Goal: Task Accomplishment & Management: Manage account settings

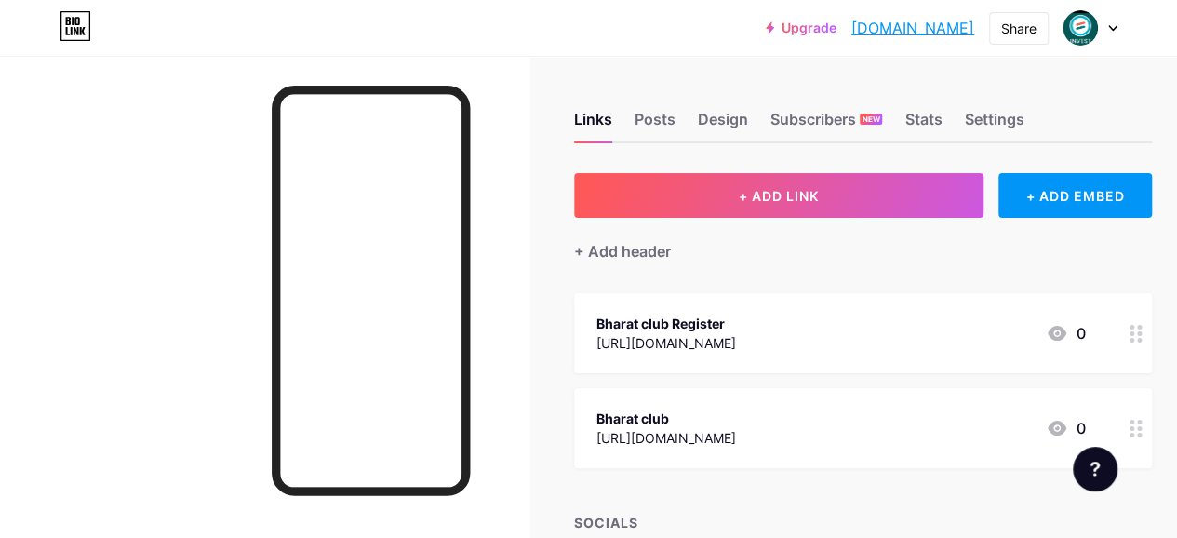
click at [666, 337] on div "[URL][DOMAIN_NAME]" at bounding box center [667, 343] width 140 height 20
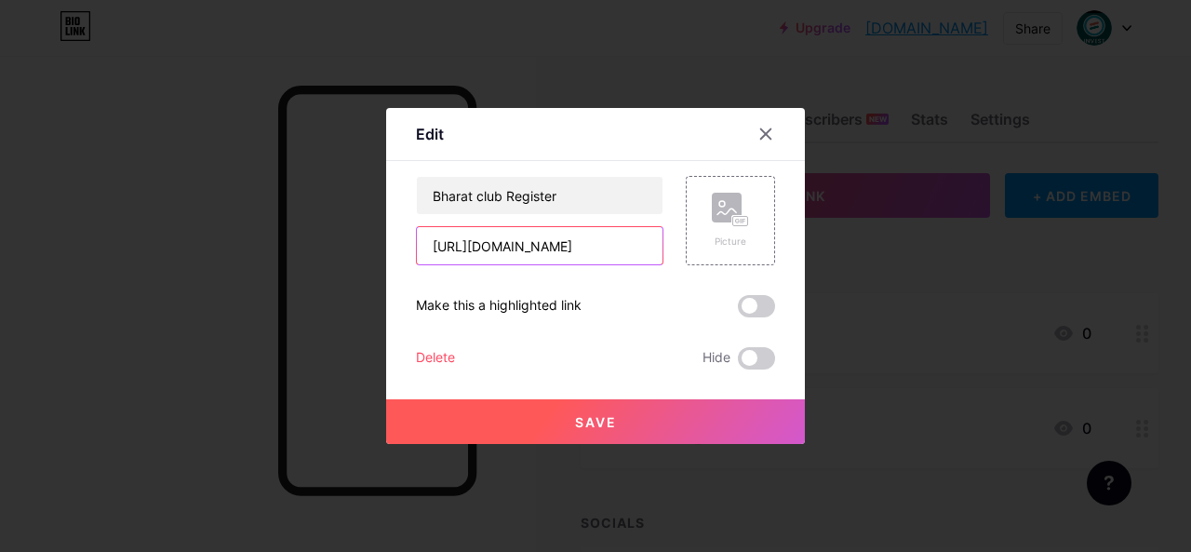
click at [521, 254] on input "[URL][DOMAIN_NAME]" at bounding box center [540, 245] width 246 height 37
paste input "[DOMAIN_NAME]/#/register?invitationCode=238845872786"
type input "[URL][DOMAIN_NAME]"
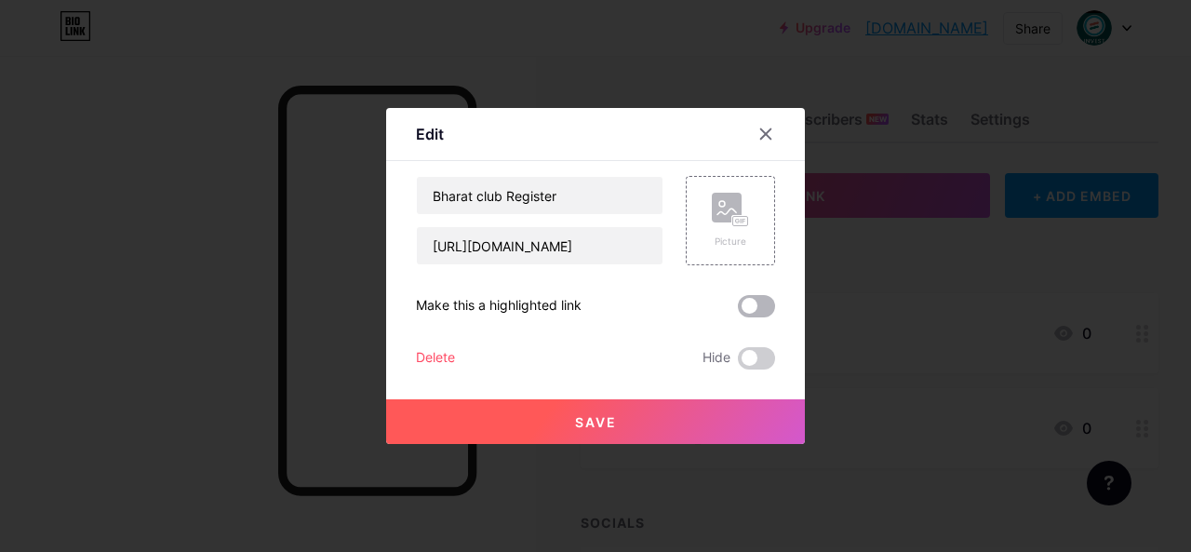
click at [753, 312] on span at bounding box center [756, 306] width 37 height 22
click at [738, 311] on input "checkbox" at bounding box center [738, 311] width 0 height 0
click at [648, 419] on button "Save" at bounding box center [595, 421] width 419 height 45
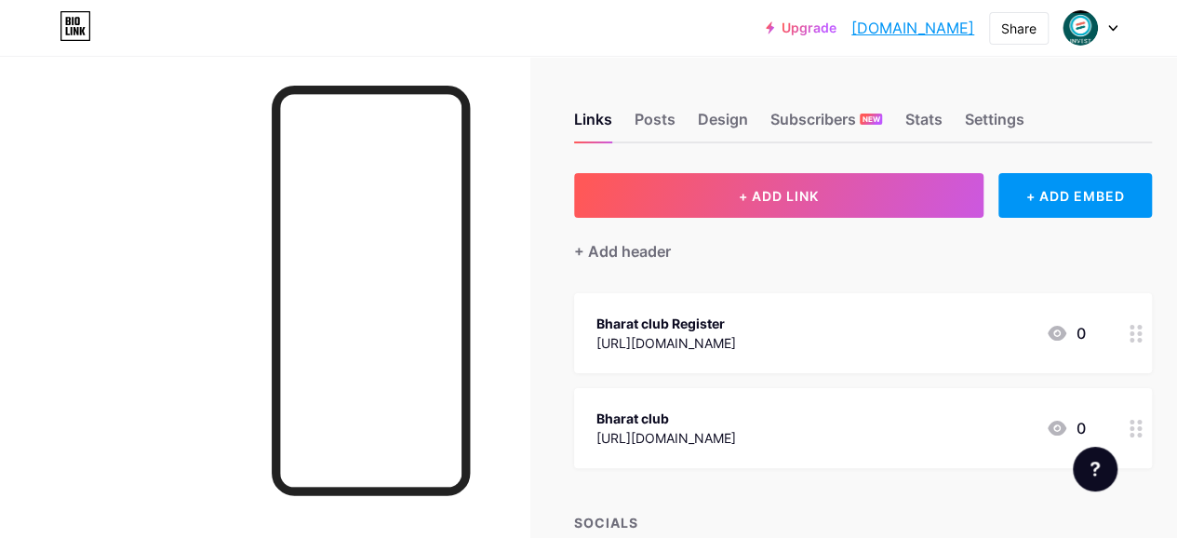
click at [678, 431] on div "[URL][DOMAIN_NAME]" at bounding box center [667, 438] width 140 height 20
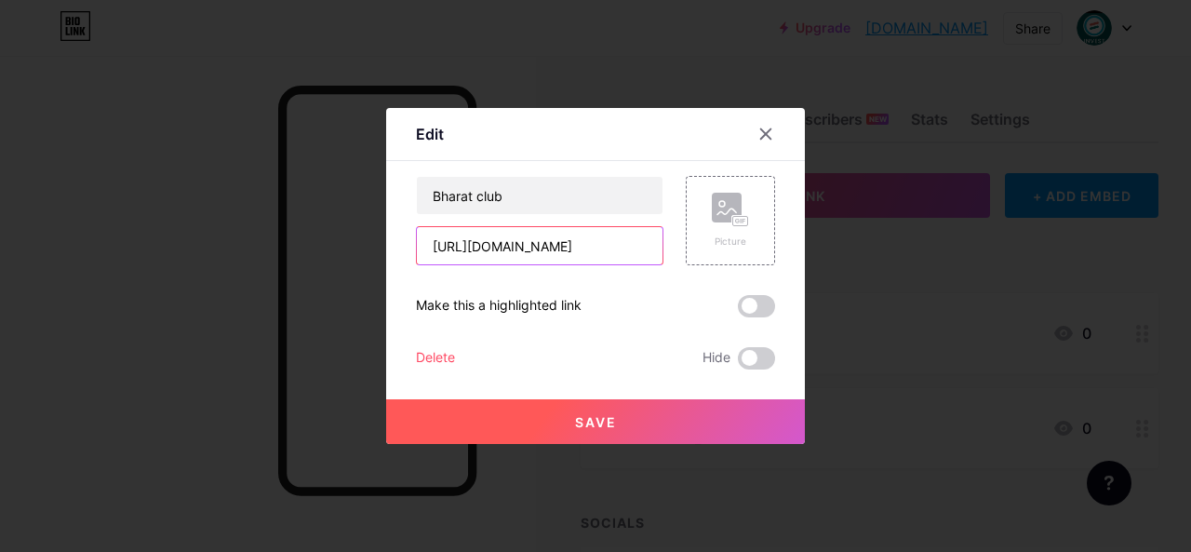
click at [484, 247] on input "[URL][DOMAIN_NAME]" at bounding box center [540, 245] width 246 height 37
click at [748, 303] on span at bounding box center [756, 306] width 37 height 22
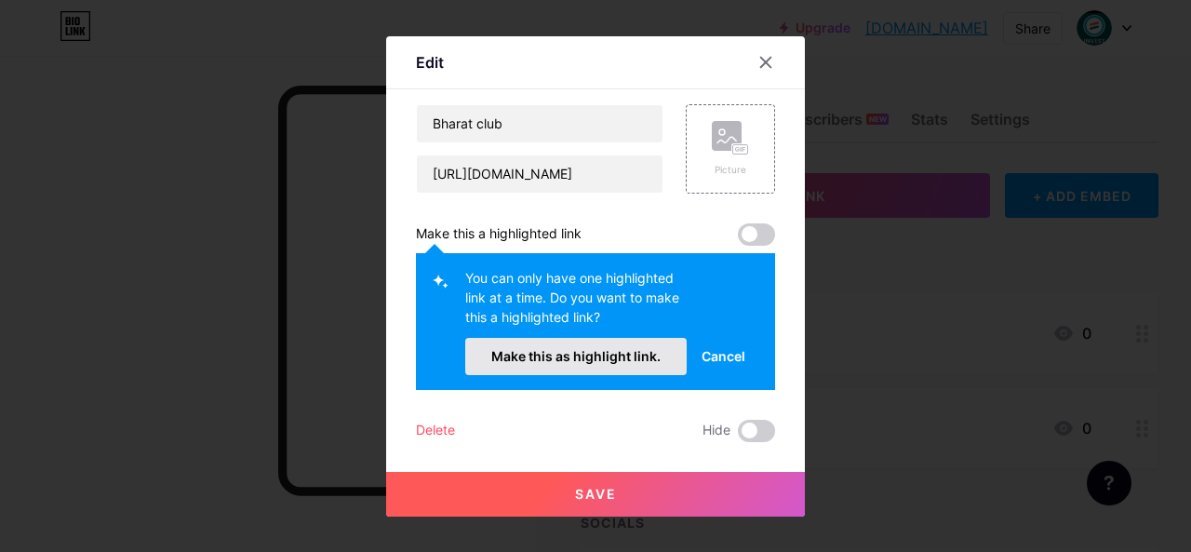
click at [612, 363] on span "Make this as highlight link." at bounding box center [575, 356] width 169 height 16
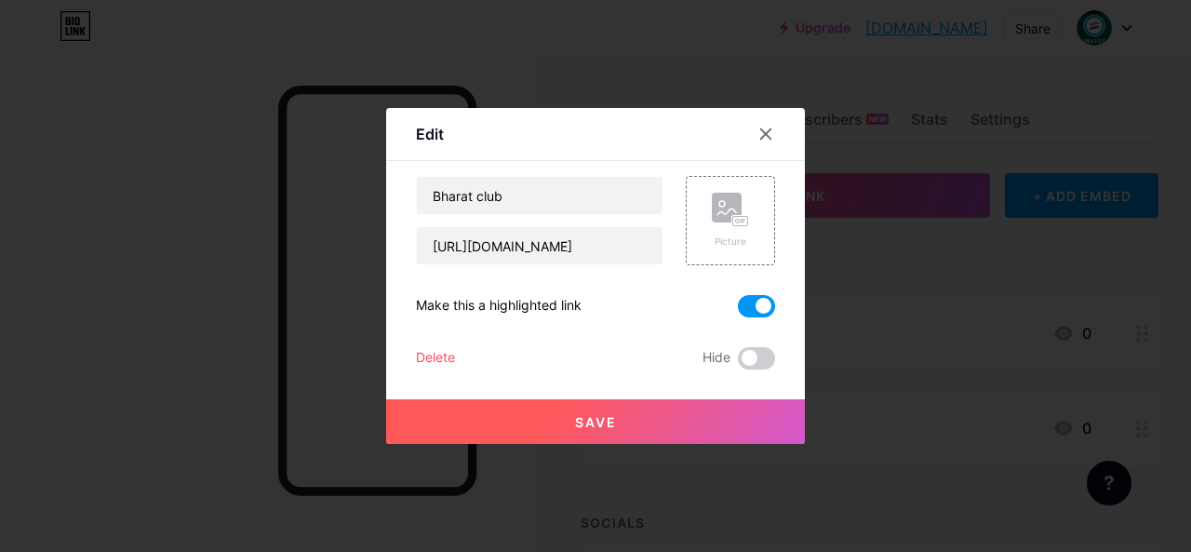
click at [586, 429] on span "Save" at bounding box center [596, 422] width 42 height 16
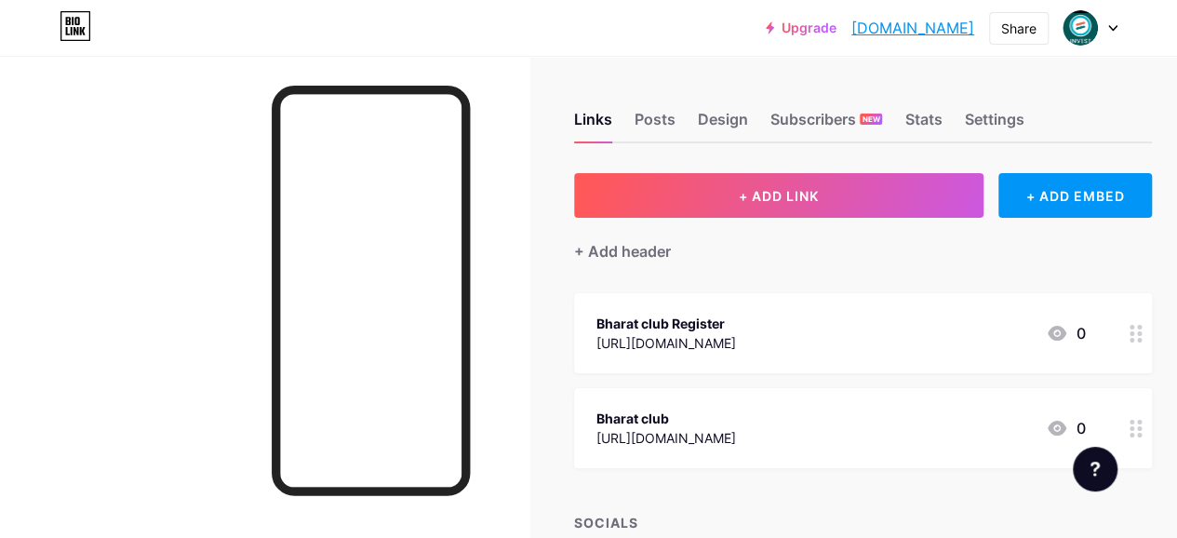
click at [1113, 29] on icon at bounding box center [1113, 28] width 7 height 5
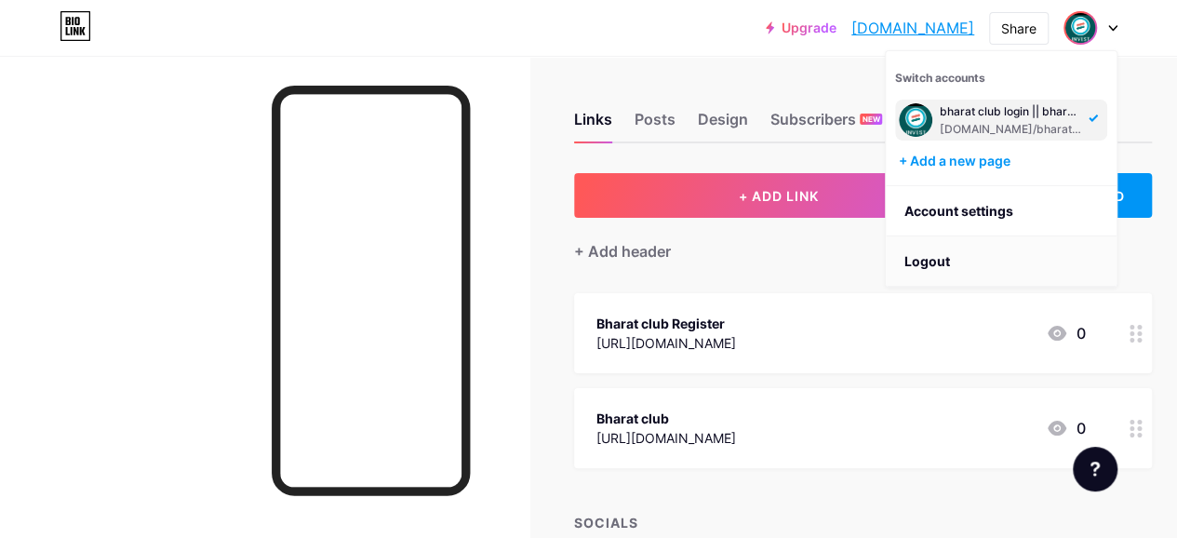
click at [922, 260] on li "Logout" at bounding box center [1001, 261] width 231 height 50
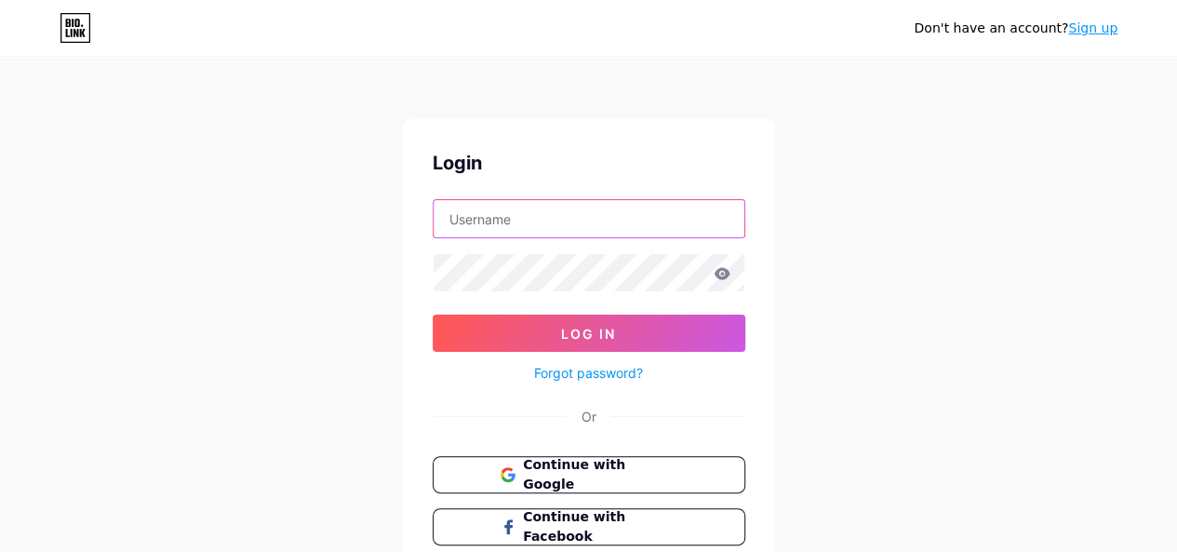
click at [565, 227] on input "text" at bounding box center [589, 218] width 311 height 37
paste input "[EMAIL_ADDRESS][DOMAIN_NAME]"
click at [542, 205] on input "[EMAIL_ADDRESS][DOMAIN_NAME]" at bounding box center [589, 218] width 311 height 37
type input "[EMAIL_ADDRESS][DOMAIN_NAME]"
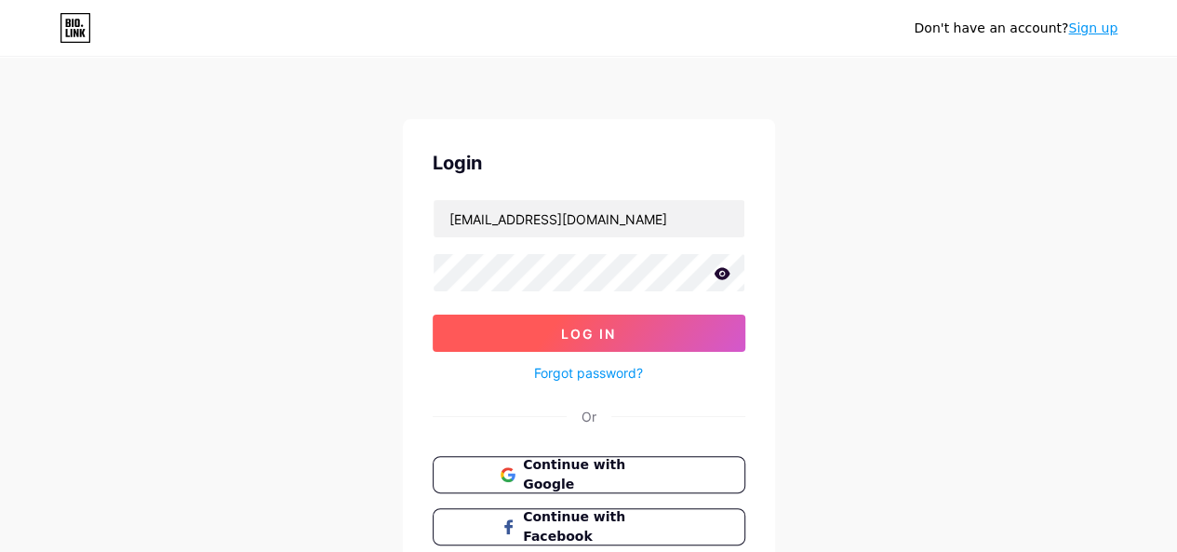
click at [529, 332] on button "Log In" at bounding box center [589, 333] width 313 height 37
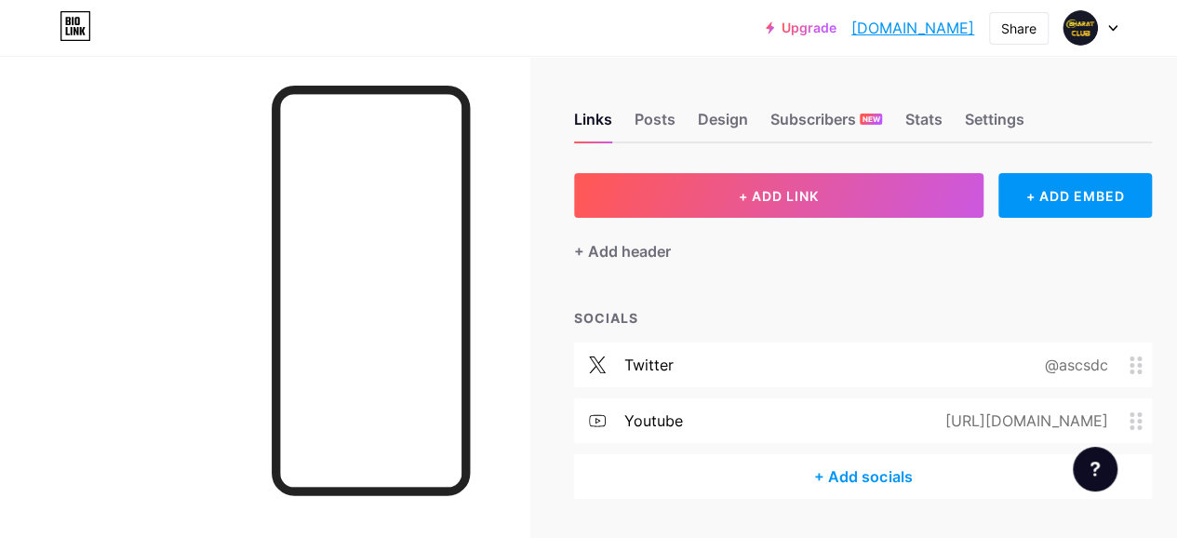
click at [1141, 356] on icon at bounding box center [1136, 365] width 13 height 18
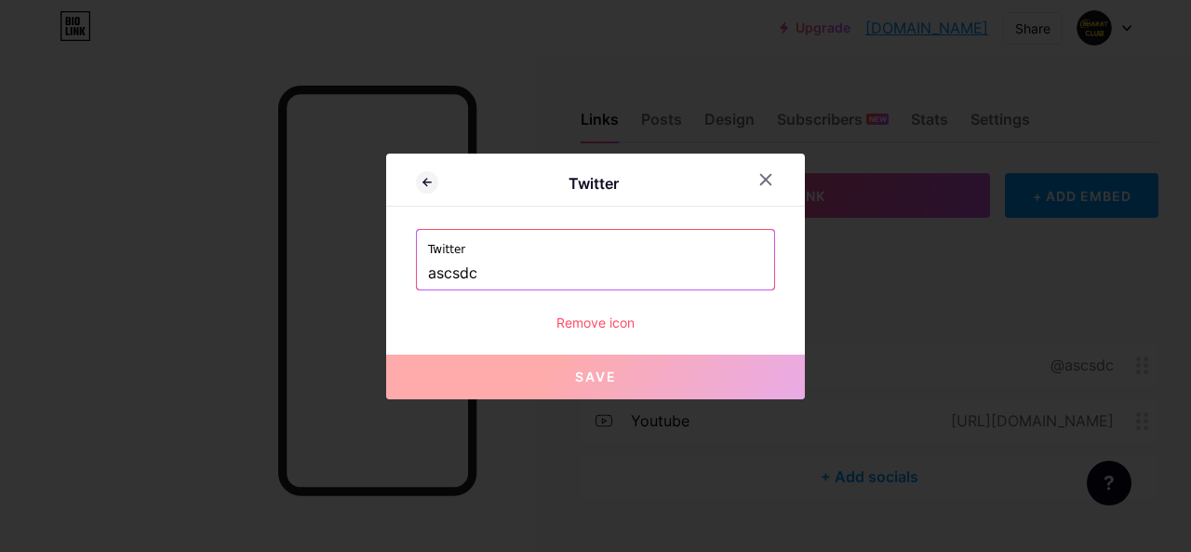
click at [558, 322] on div "Remove icon" at bounding box center [595, 323] width 359 height 20
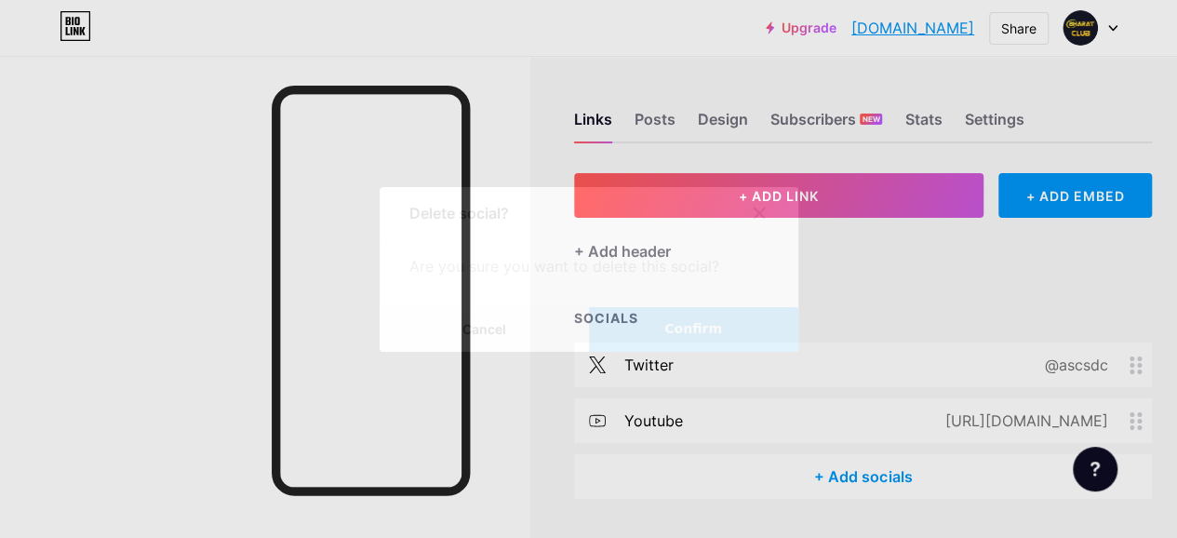
click at [651, 325] on button "Confirm" at bounding box center [693, 329] width 209 height 45
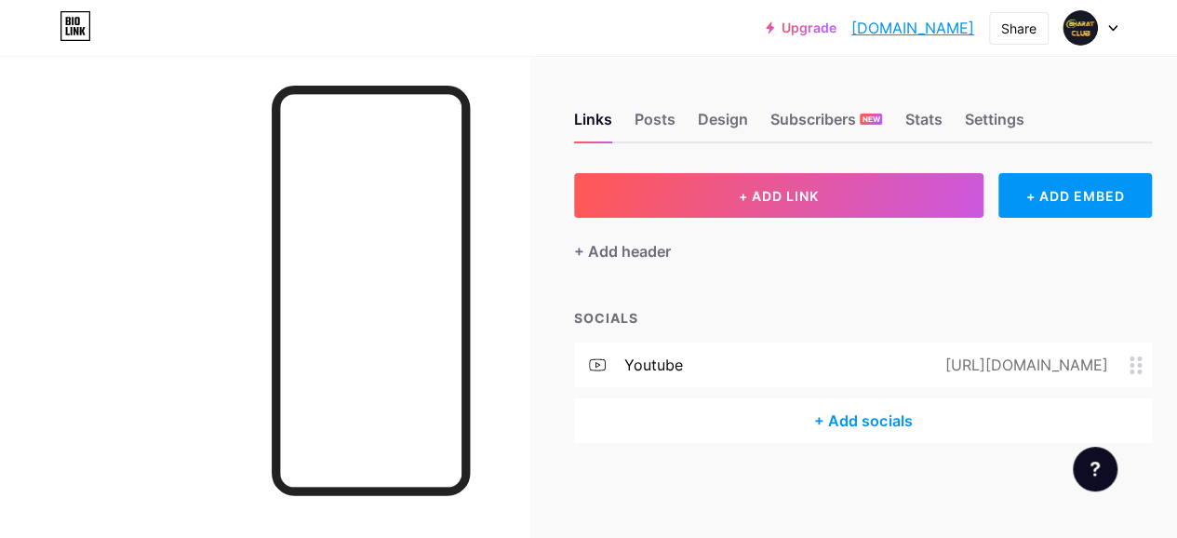
click at [1141, 364] on icon at bounding box center [1136, 365] width 13 height 18
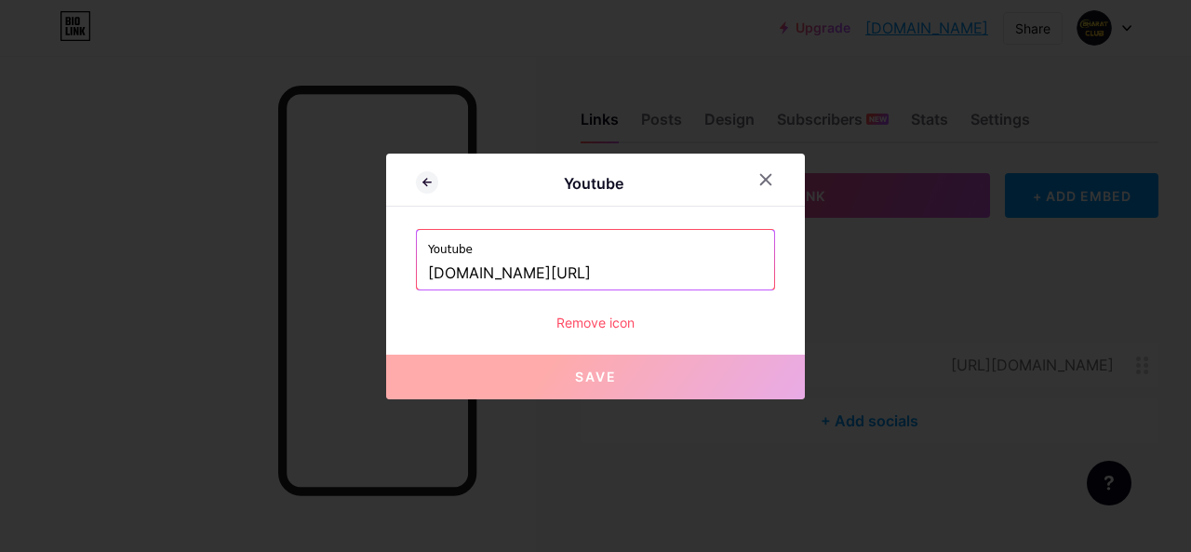
click at [598, 326] on div "Remove icon" at bounding box center [595, 323] width 359 height 20
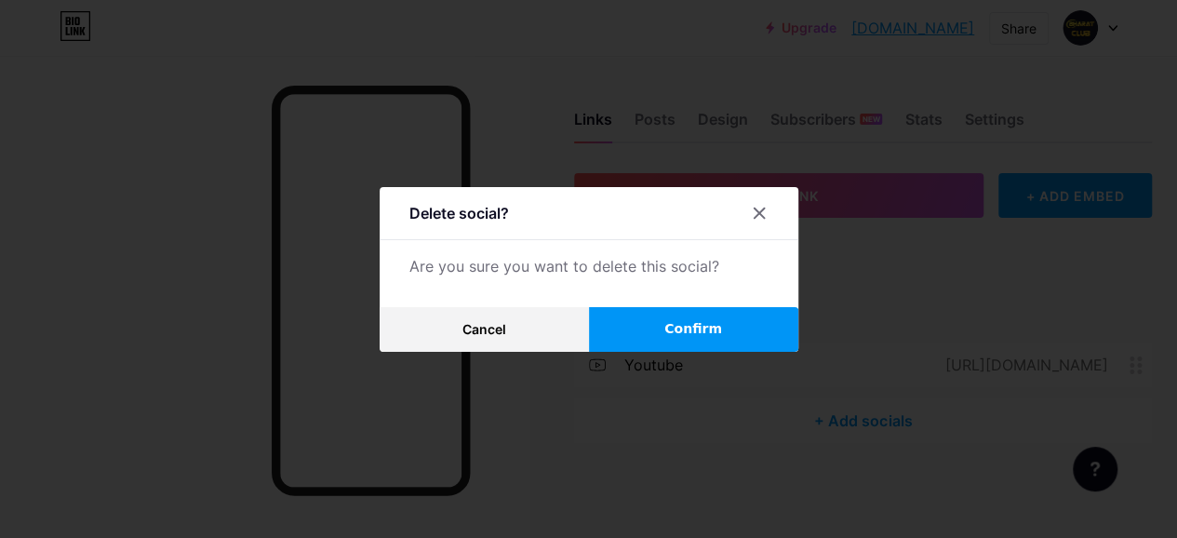
click at [657, 336] on button "Confirm" at bounding box center [693, 329] width 209 height 45
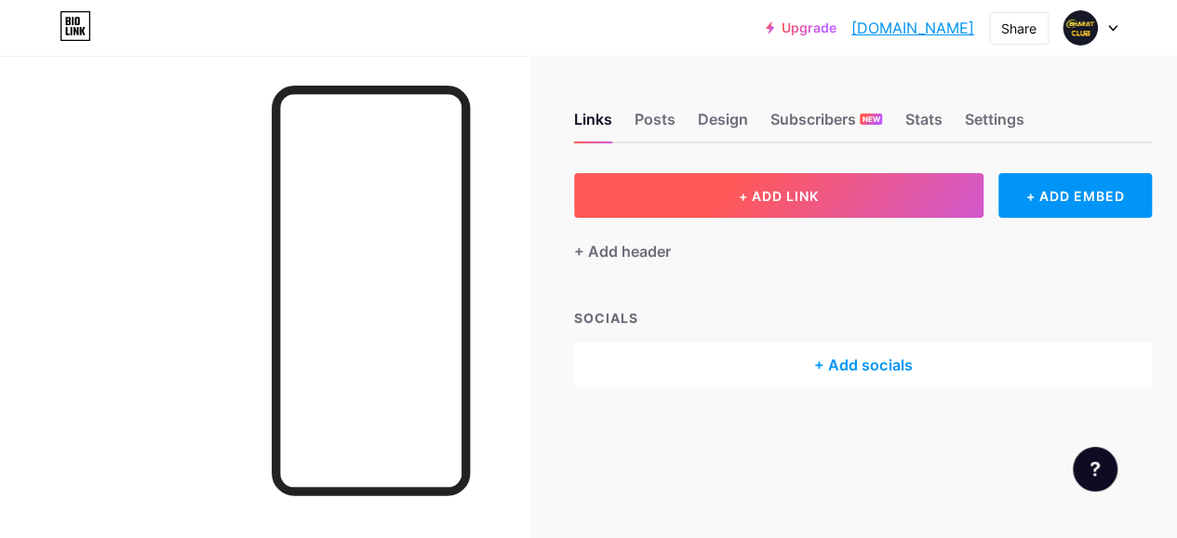
click at [738, 191] on button "+ ADD LINK" at bounding box center [779, 195] width 410 height 45
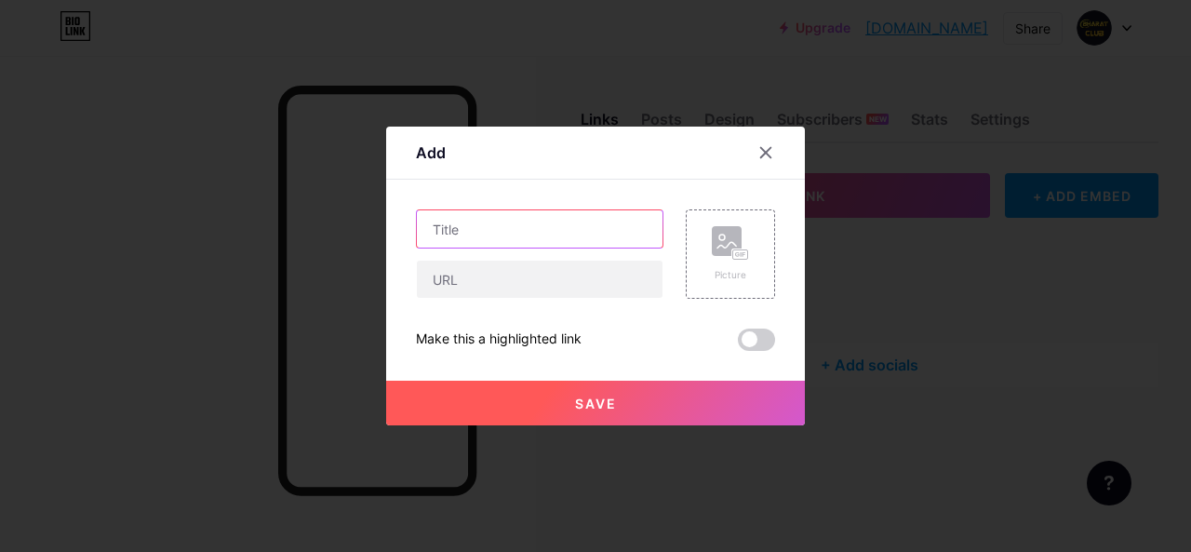
click at [483, 225] on input "text" at bounding box center [540, 228] width 246 height 37
type input "Bharat Club"
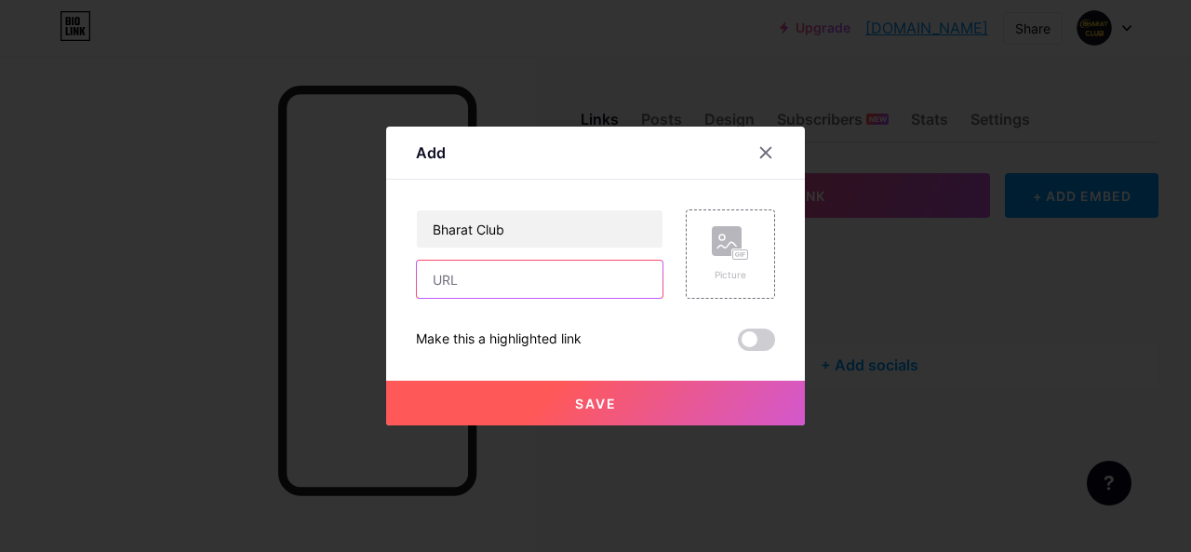
click at [481, 272] on input "text" at bounding box center [540, 279] width 246 height 37
paste input "[URL][DOMAIN_NAME]"
type input "[URL][DOMAIN_NAME]"
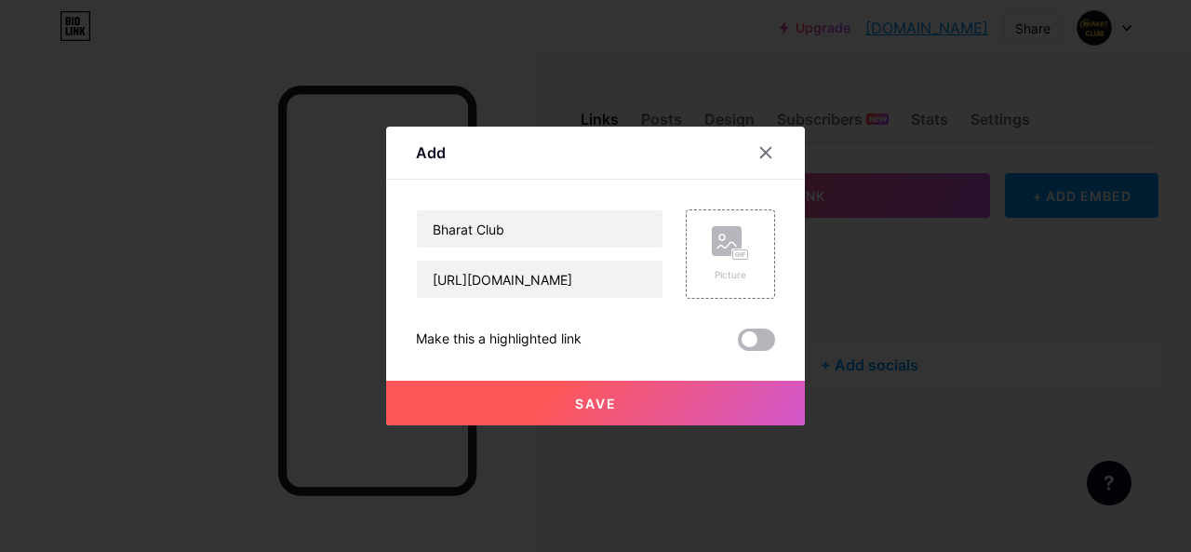
click at [752, 342] on span at bounding box center [756, 340] width 37 height 22
click at [738, 344] on input "checkbox" at bounding box center [738, 344] width 0 height 0
click at [748, 250] on div "Picture" at bounding box center [730, 253] width 89 height 89
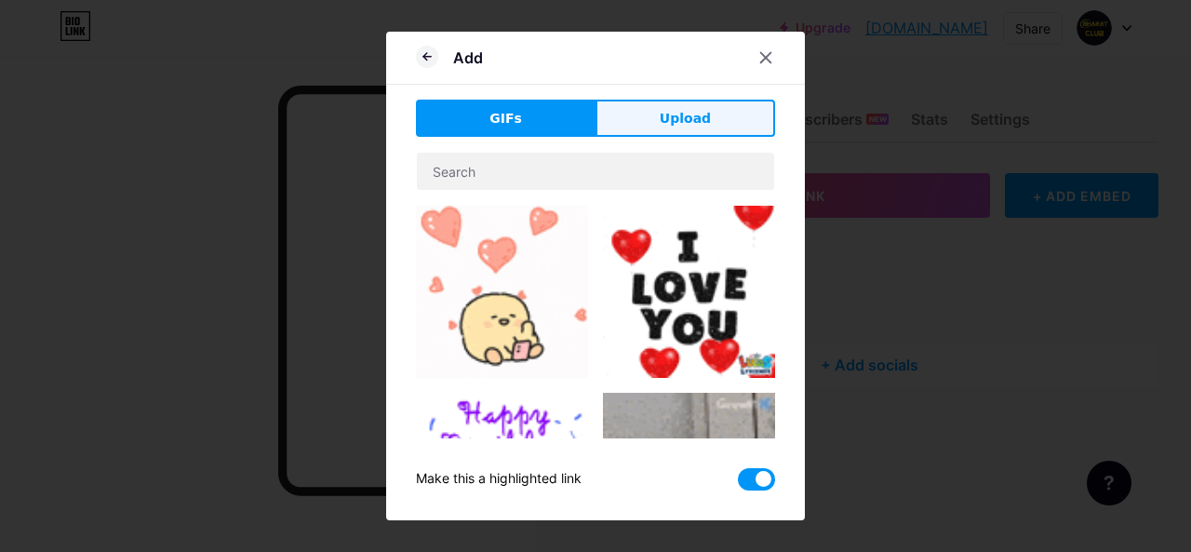
click at [679, 121] on span "Upload" at bounding box center [685, 119] width 51 height 20
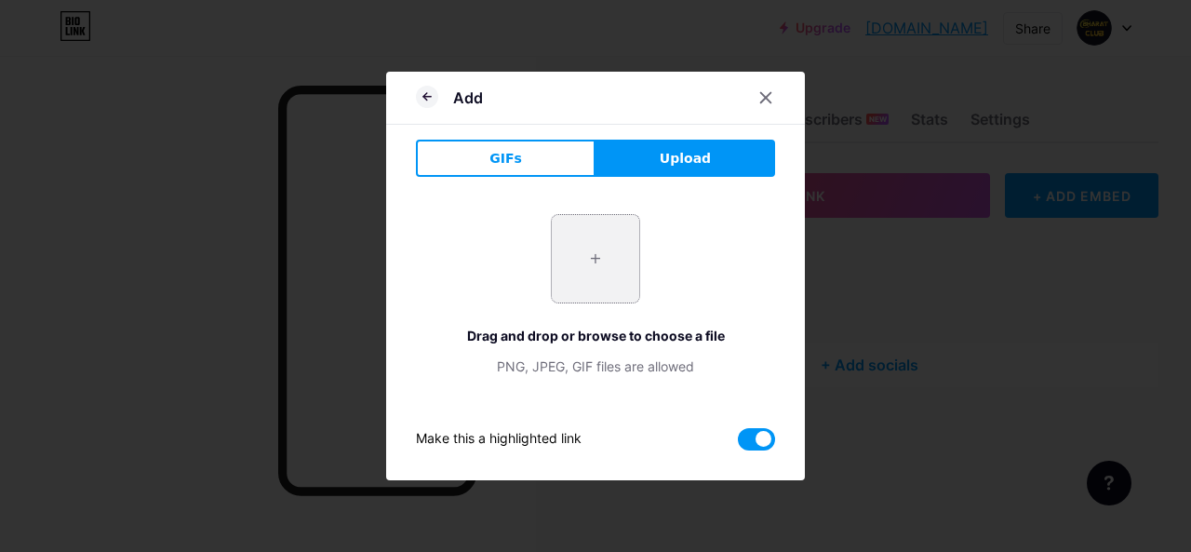
click at [593, 256] on input "file" at bounding box center [595, 258] width 87 height 87
type input "C:\fakepath\bharat.jpg"
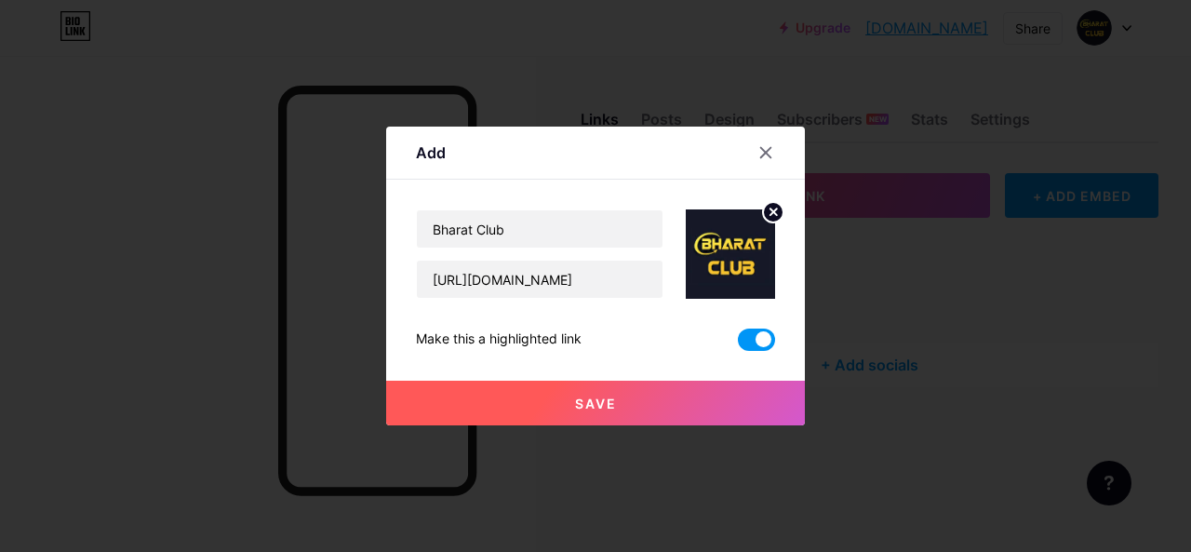
click at [588, 410] on span "Save" at bounding box center [596, 404] width 42 height 16
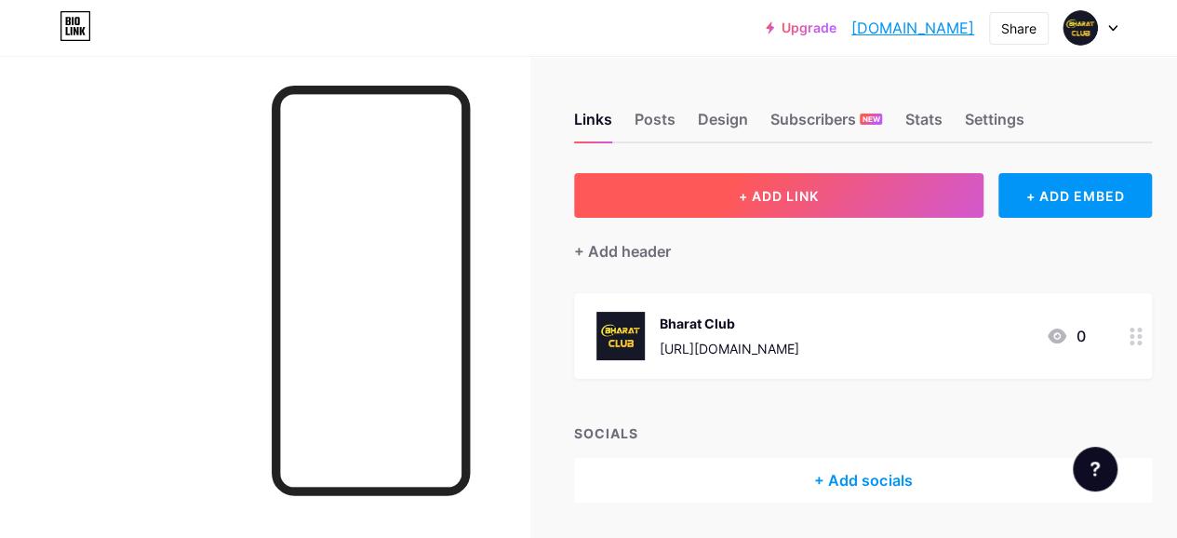
click at [709, 199] on button "+ ADD LINK" at bounding box center [779, 195] width 410 height 45
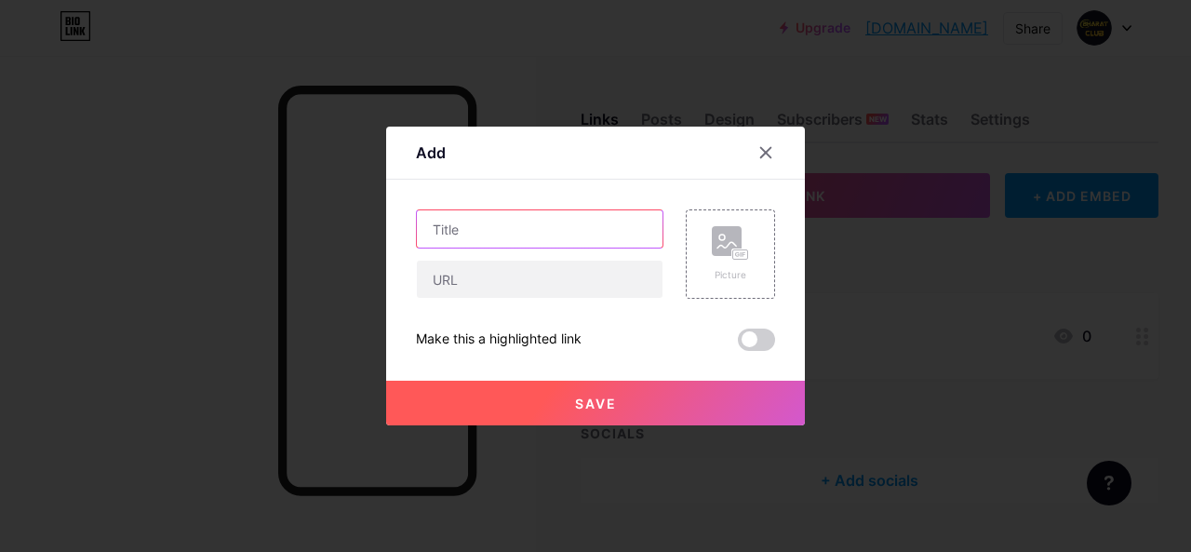
click at [534, 230] on input "text" at bounding box center [540, 228] width 246 height 37
type input "Bharat club Register"
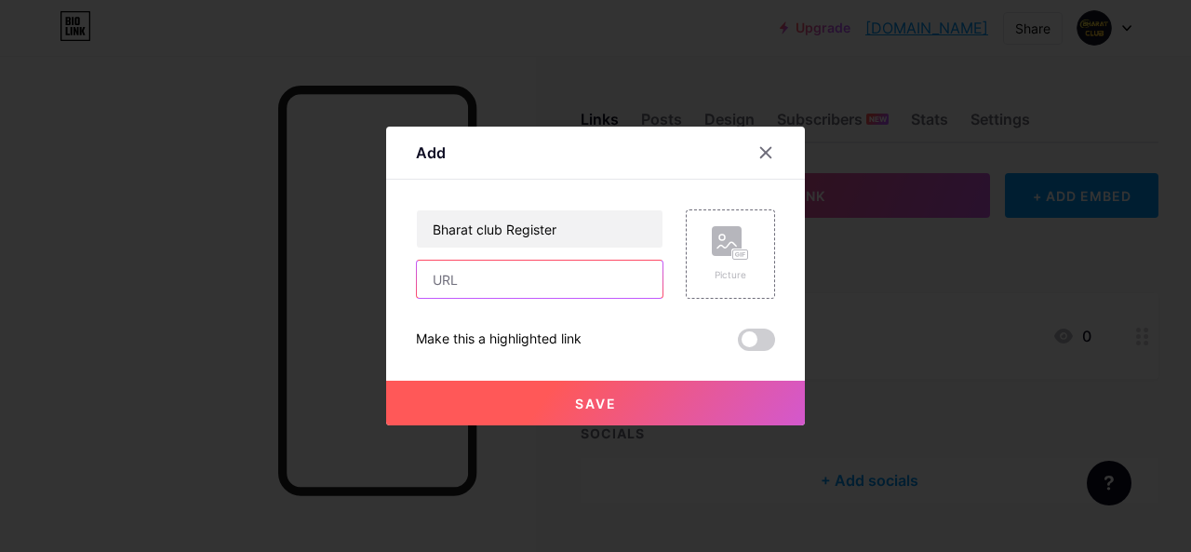
click at [513, 273] on input "text" at bounding box center [540, 279] width 246 height 37
paste input "[URL][DOMAIN_NAME]"
type input "[URL][DOMAIN_NAME]"
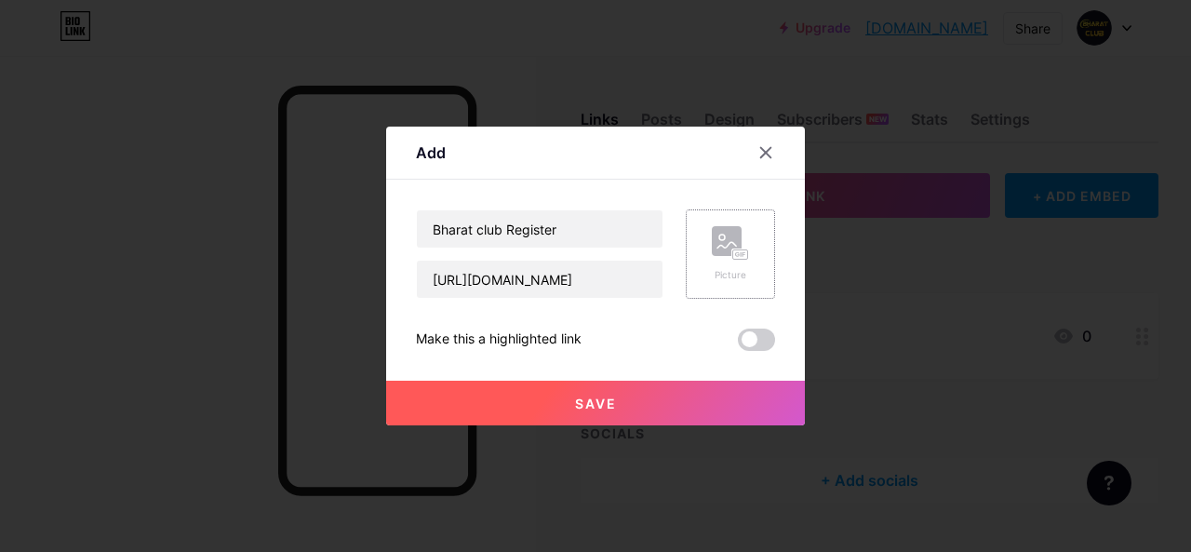
click at [701, 262] on div "Picture" at bounding box center [730, 253] width 89 height 89
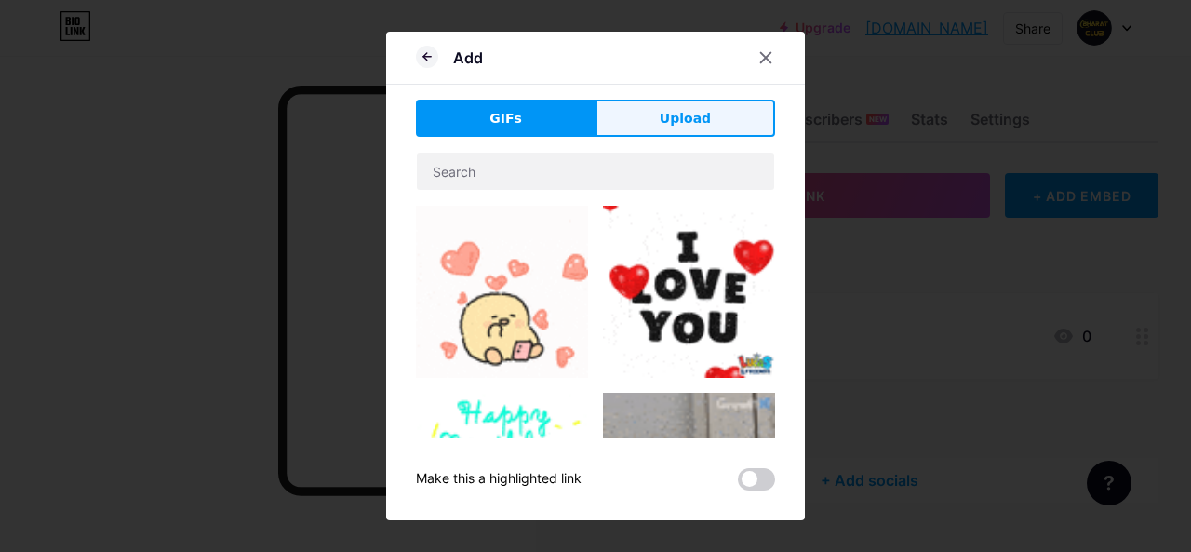
click at [684, 111] on span "Upload" at bounding box center [685, 119] width 51 height 20
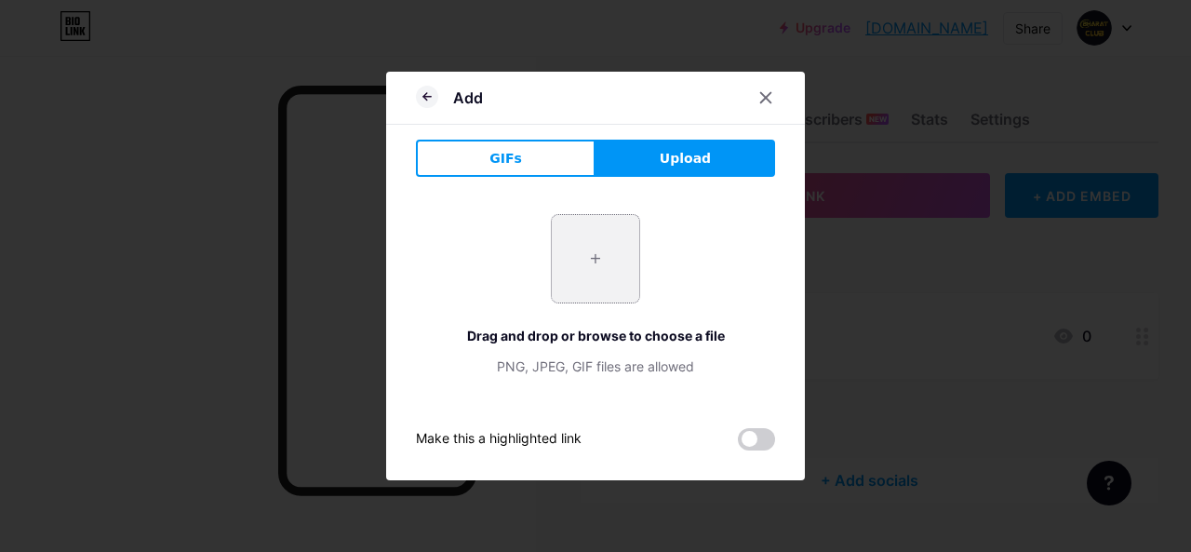
click at [566, 244] on input "file" at bounding box center [595, 258] width 87 height 87
type input "C:\fakepath\bharat.jpg"
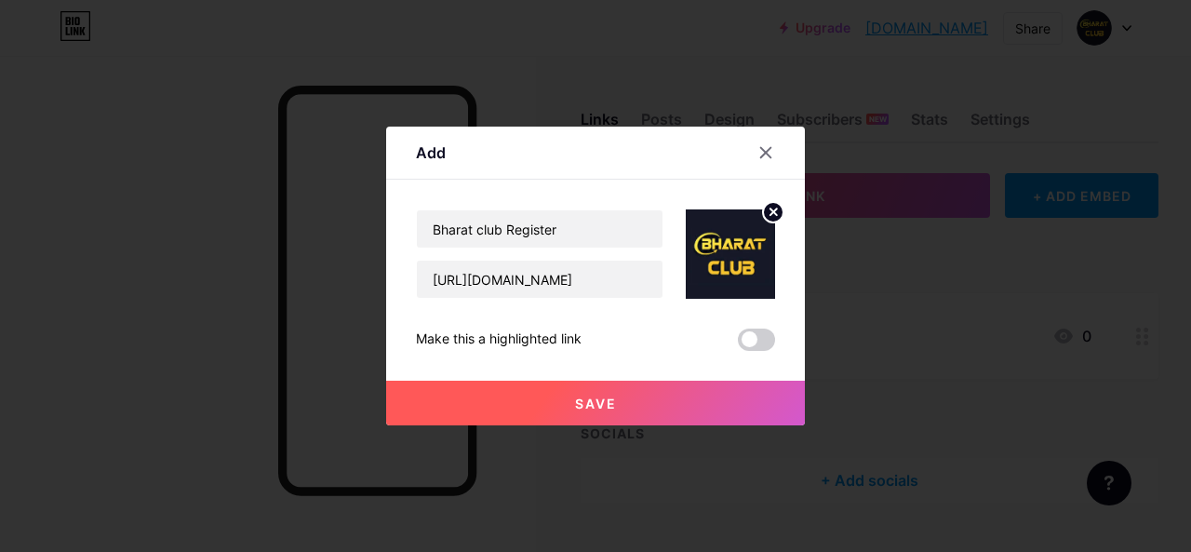
click at [750, 337] on span at bounding box center [756, 340] width 37 height 22
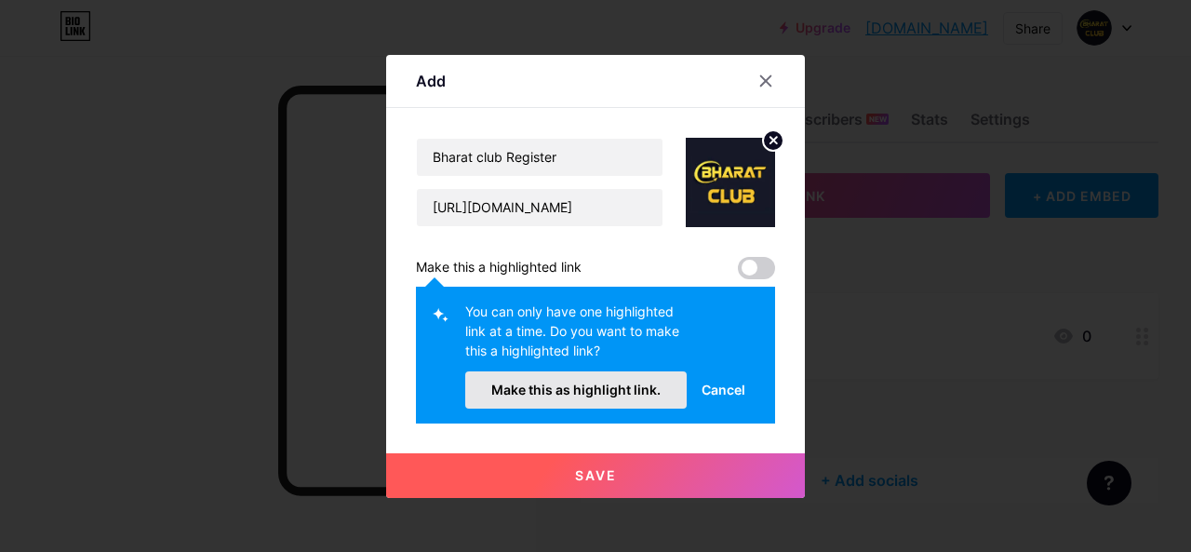
click at [599, 384] on span "Make this as highlight link." at bounding box center [575, 390] width 169 height 16
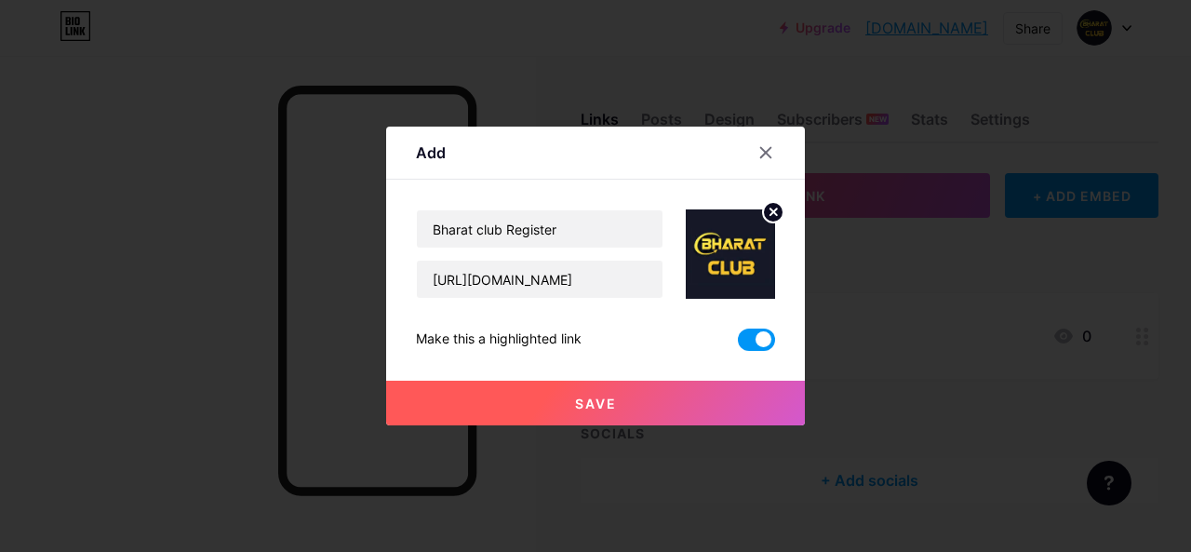
click at [586, 402] on span "Save" at bounding box center [596, 404] width 42 height 16
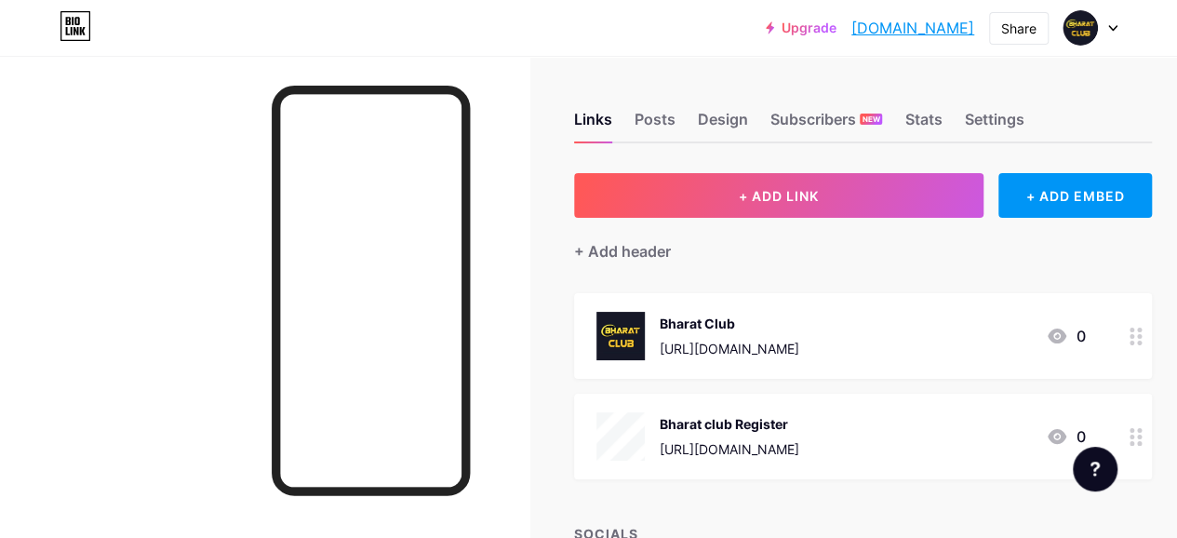
click at [1113, 27] on icon at bounding box center [1113, 28] width 9 height 7
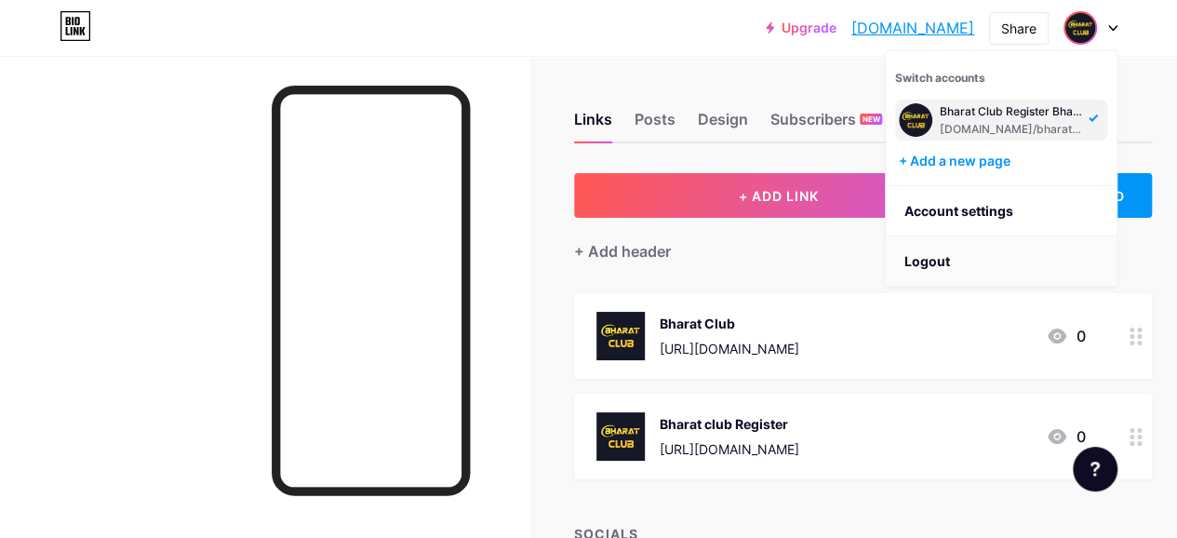
click at [935, 254] on li "Logout" at bounding box center [1001, 261] width 231 height 50
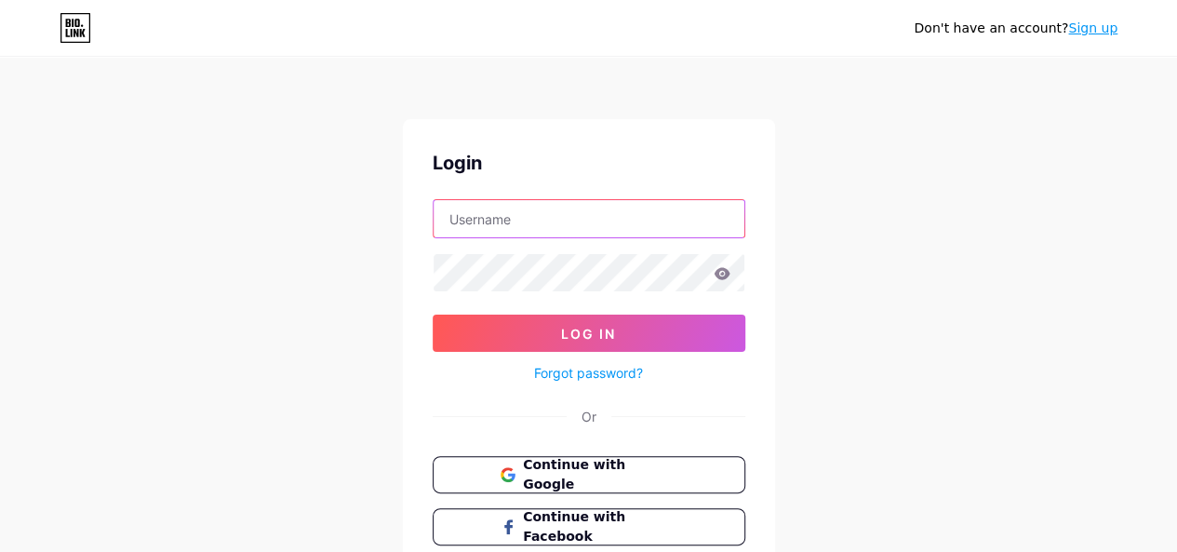
click at [519, 214] on input "text" at bounding box center [589, 218] width 311 height 37
paste input "[EMAIL_ADDRESS][DOMAIN_NAME]"
type input "[EMAIL_ADDRESS][DOMAIN_NAME]"
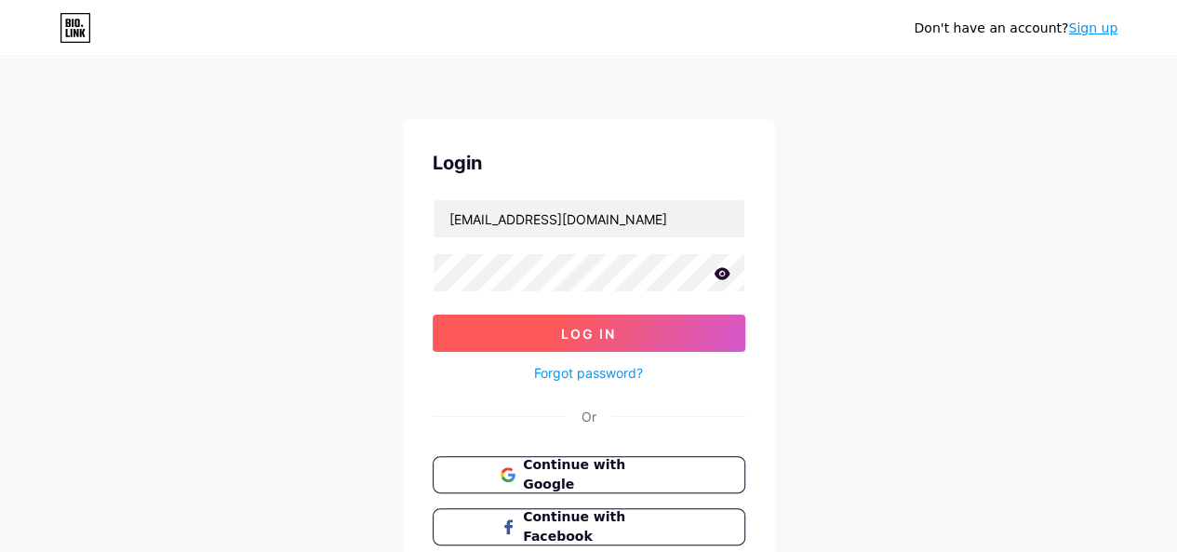
click at [504, 319] on button "Log In" at bounding box center [589, 333] width 313 height 37
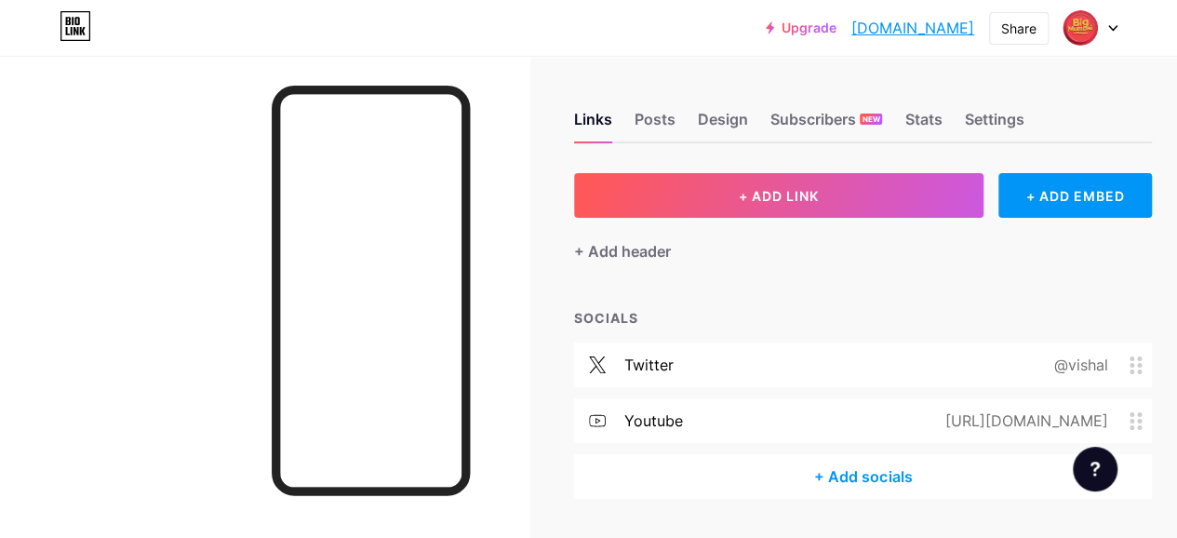
click at [1135, 419] on circle at bounding box center [1132, 421] width 5 height 5
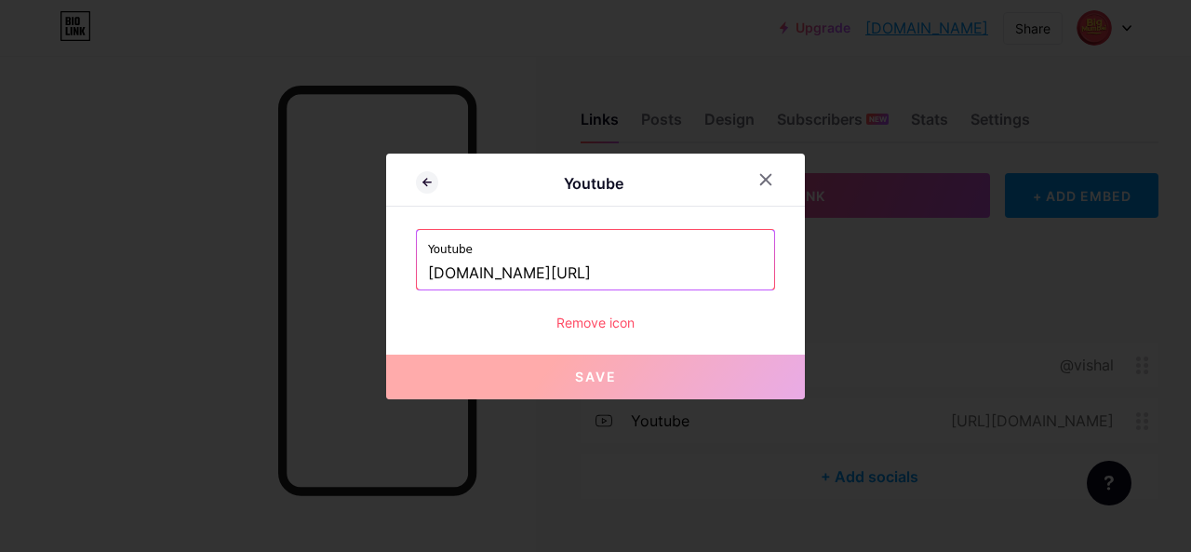
click at [580, 327] on div "Remove icon" at bounding box center [595, 323] width 359 height 20
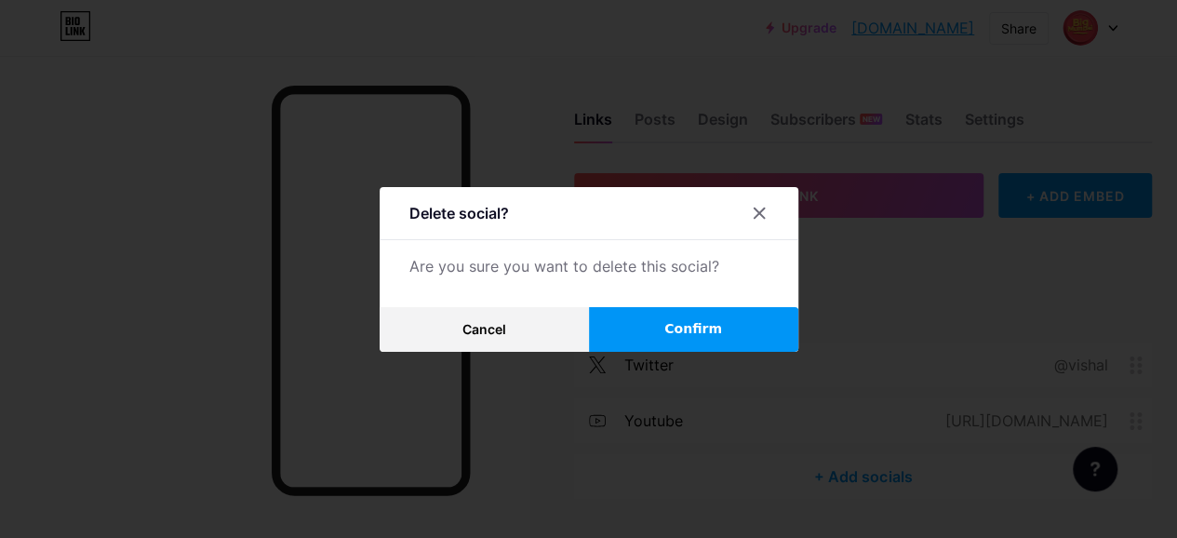
click at [666, 338] on button "Confirm" at bounding box center [693, 329] width 209 height 45
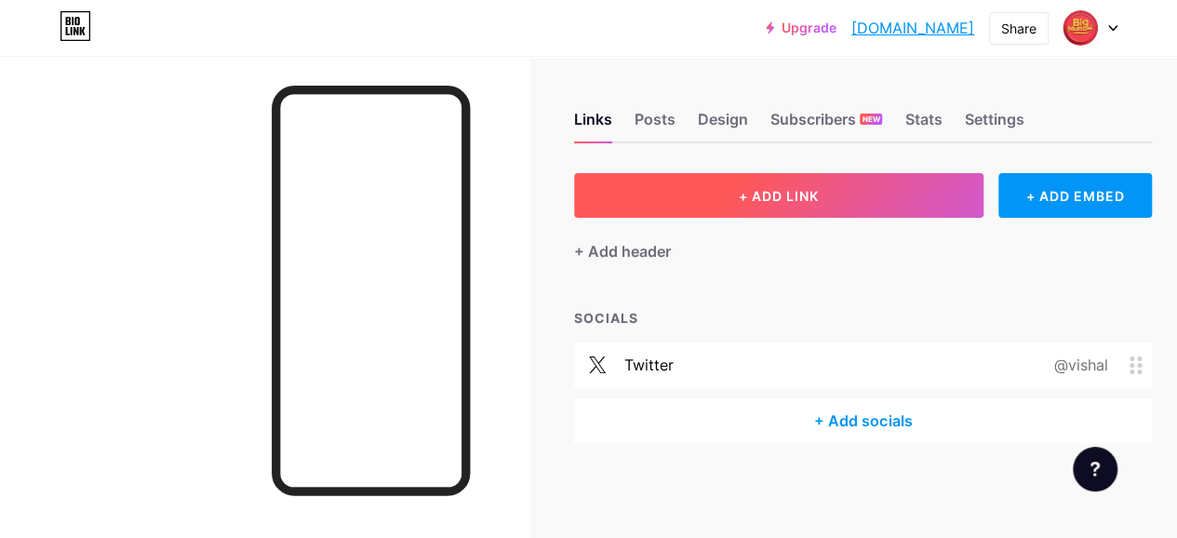
click at [707, 208] on button "+ ADD LINK" at bounding box center [779, 195] width 410 height 45
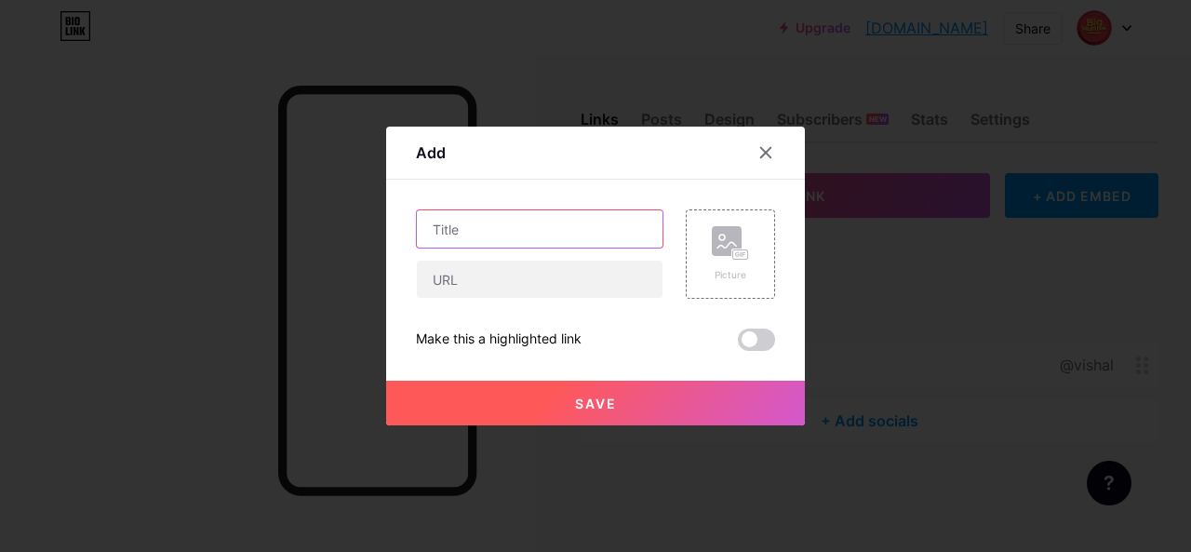
click at [502, 234] on input "text" at bounding box center [540, 228] width 246 height 37
type input "Big Mumbai"
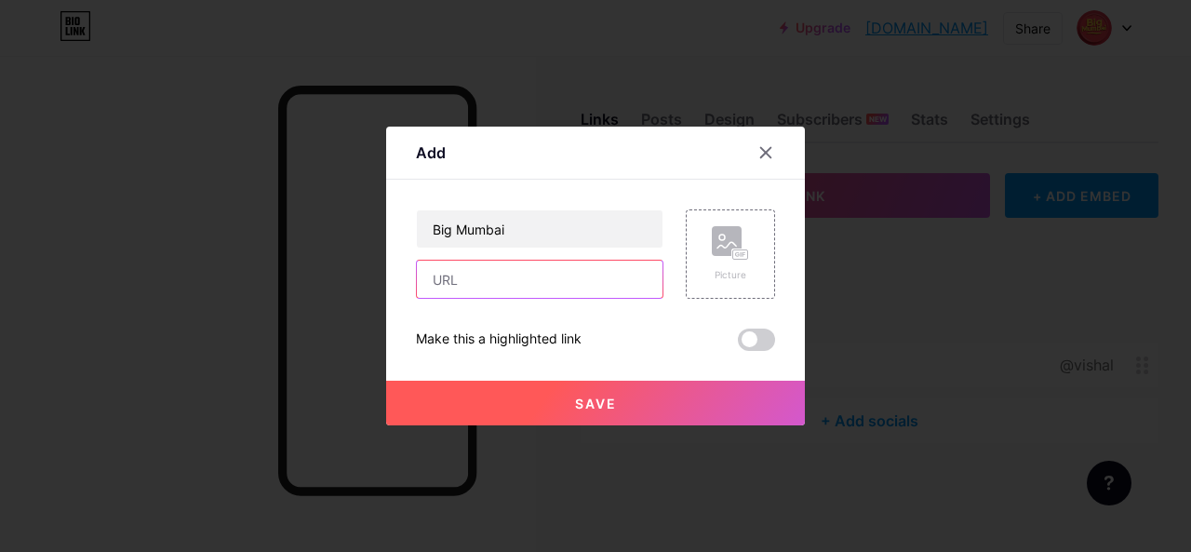
click at [469, 286] on input "text" at bounding box center [540, 279] width 246 height 37
paste input "[URL][DOMAIN_NAME]"
type input "[URL][DOMAIN_NAME]"
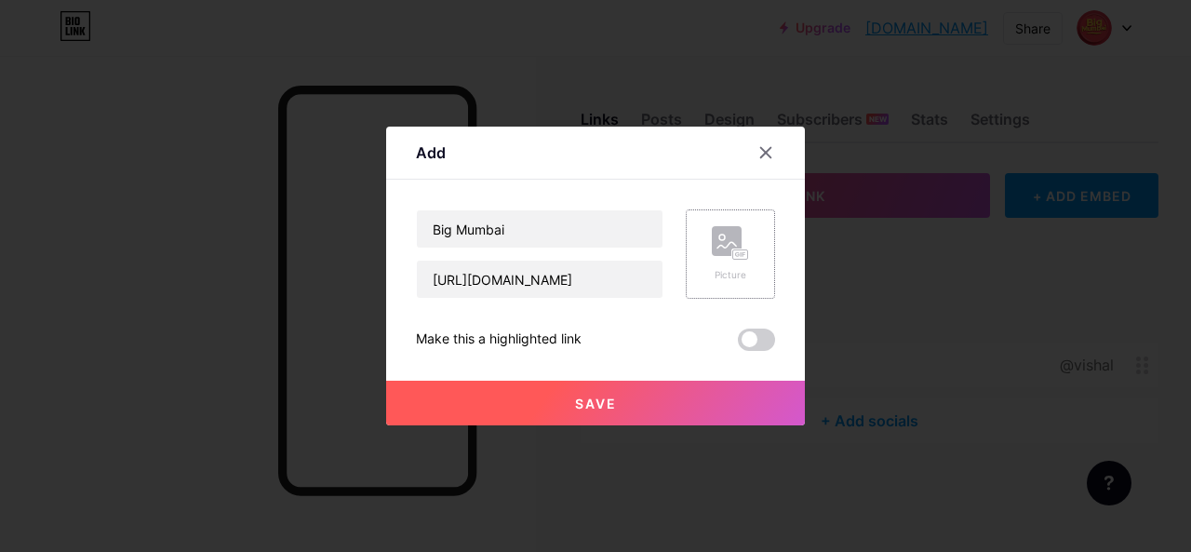
click at [698, 263] on div "Picture" at bounding box center [730, 253] width 89 height 89
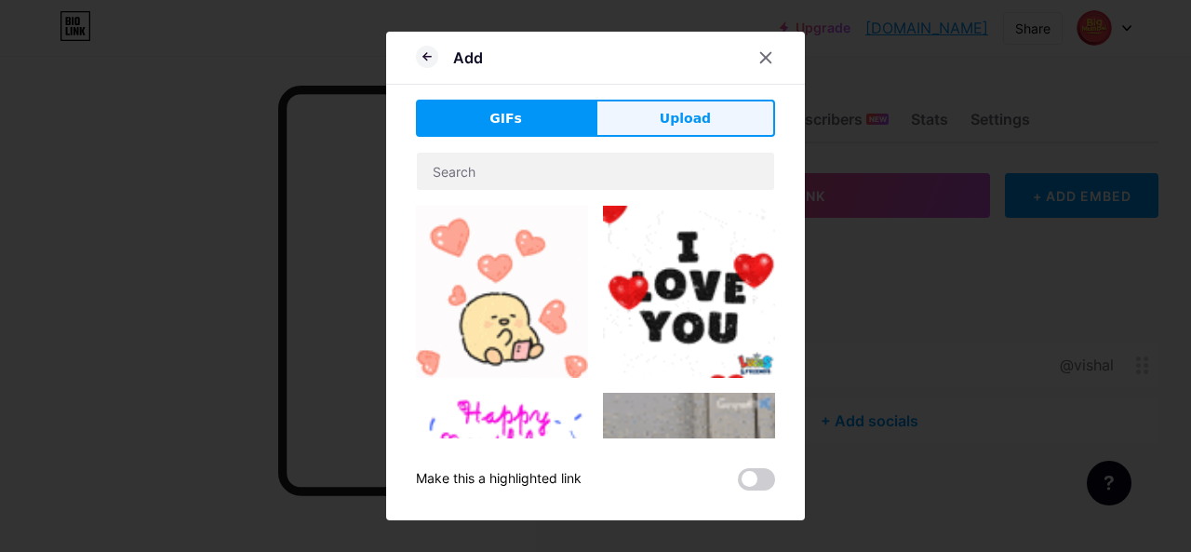
click at [662, 115] on span "Upload" at bounding box center [685, 119] width 51 height 20
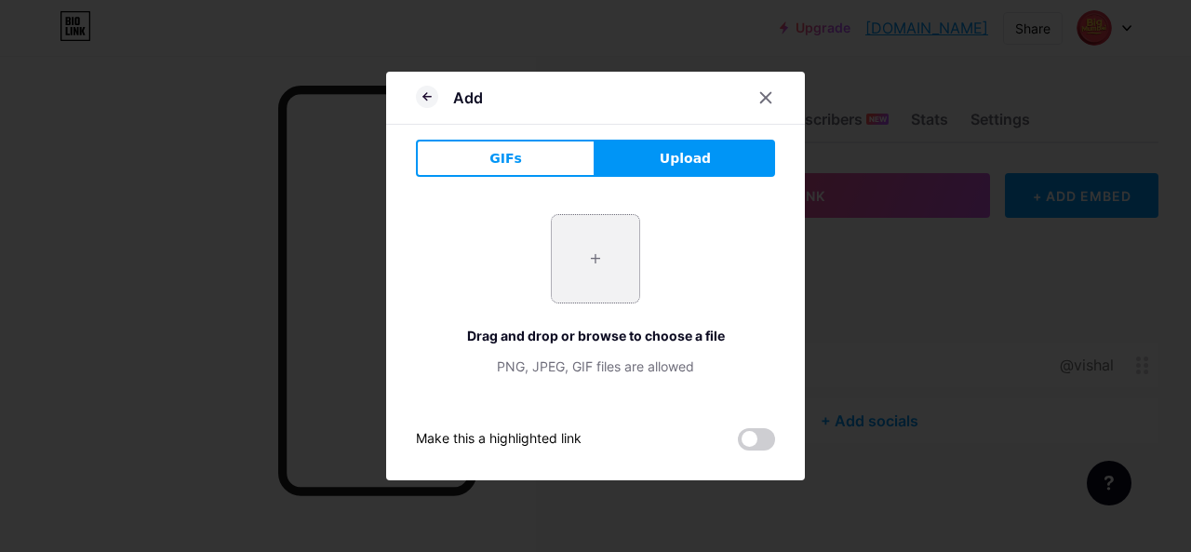
click at [583, 252] on input "file" at bounding box center [595, 258] width 87 height 87
type input "C:\fakepath\1120dca0-fd11-409f-a2b8-c3af26334eae.jpg"
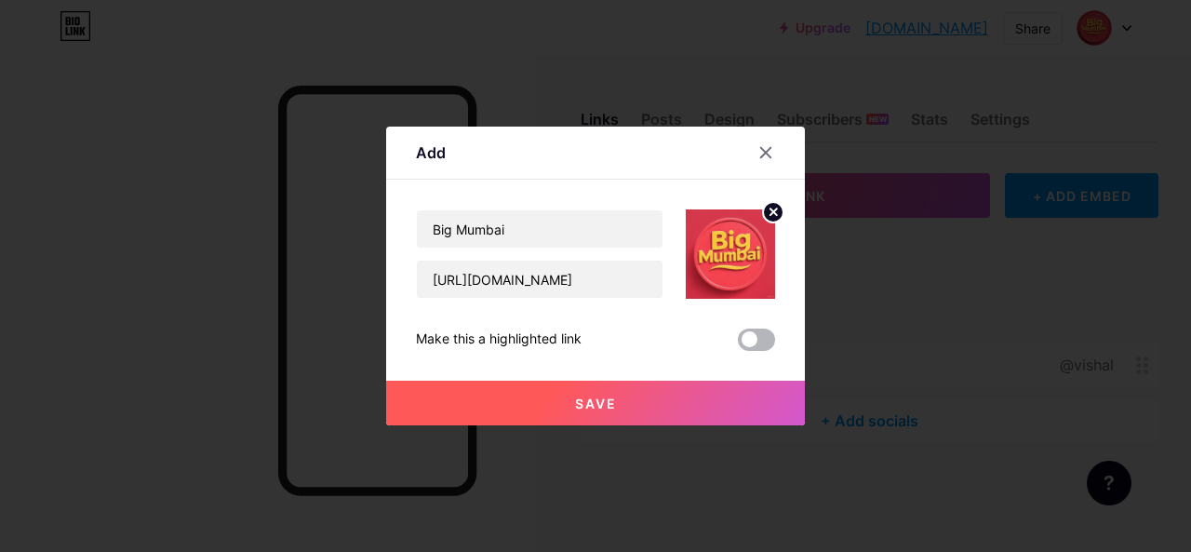
click at [744, 337] on span at bounding box center [756, 340] width 37 height 22
click at [738, 344] on input "checkbox" at bounding box center [738, 344] width 0 height 0
click at [620, 404] on button "Save" at bounding box center [595, 403] width 419 height 45
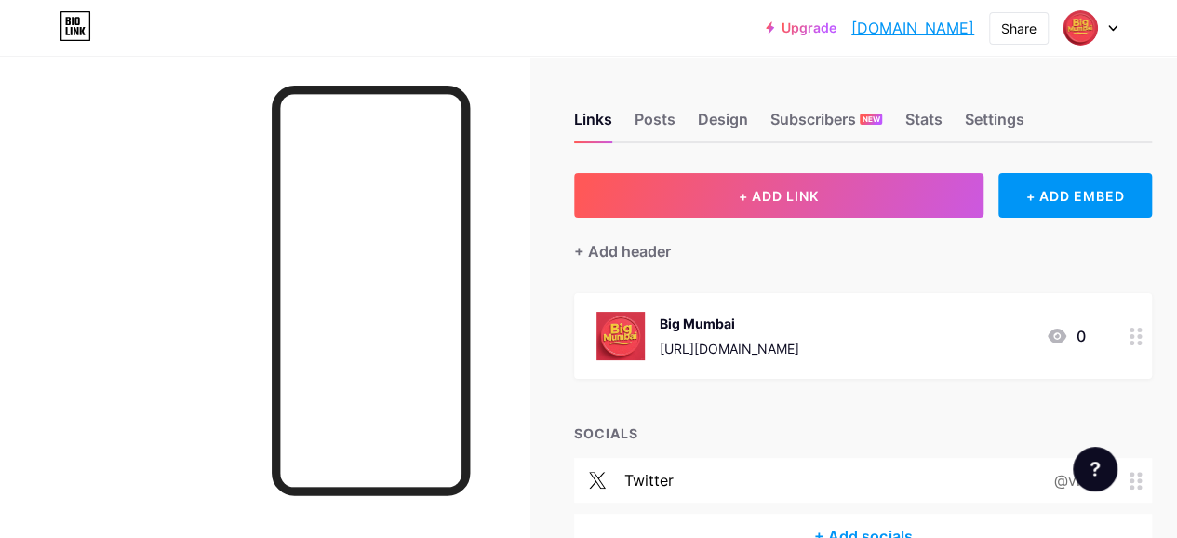
click at [1117, 20] on div at bounding box center [1091, 28] width 54 height 34
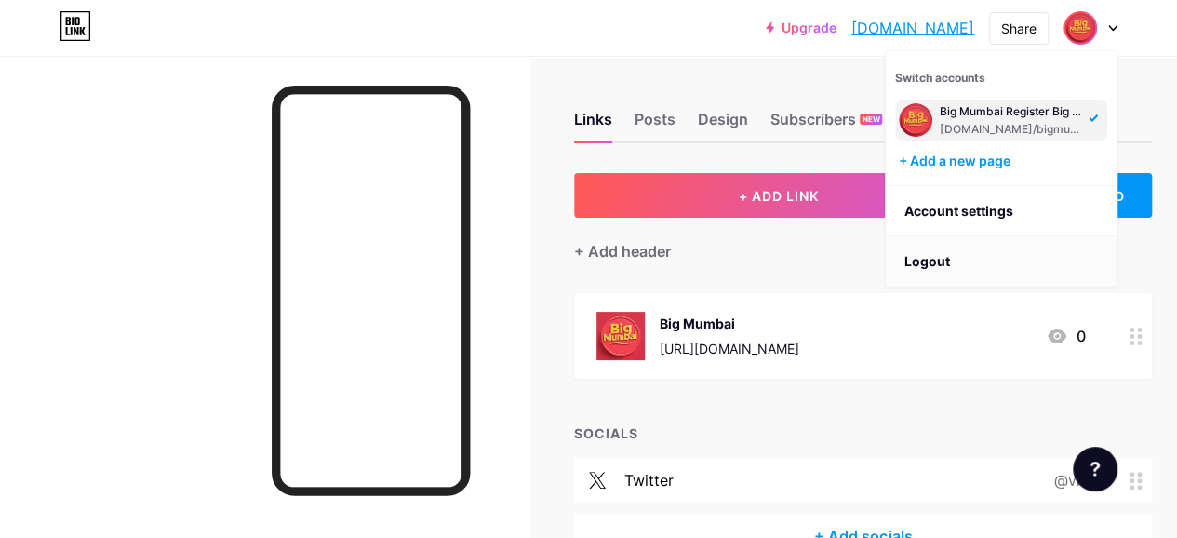
click at [931, 262] on li "Logout" at bounding box center [1001, 261] width 231 height 50
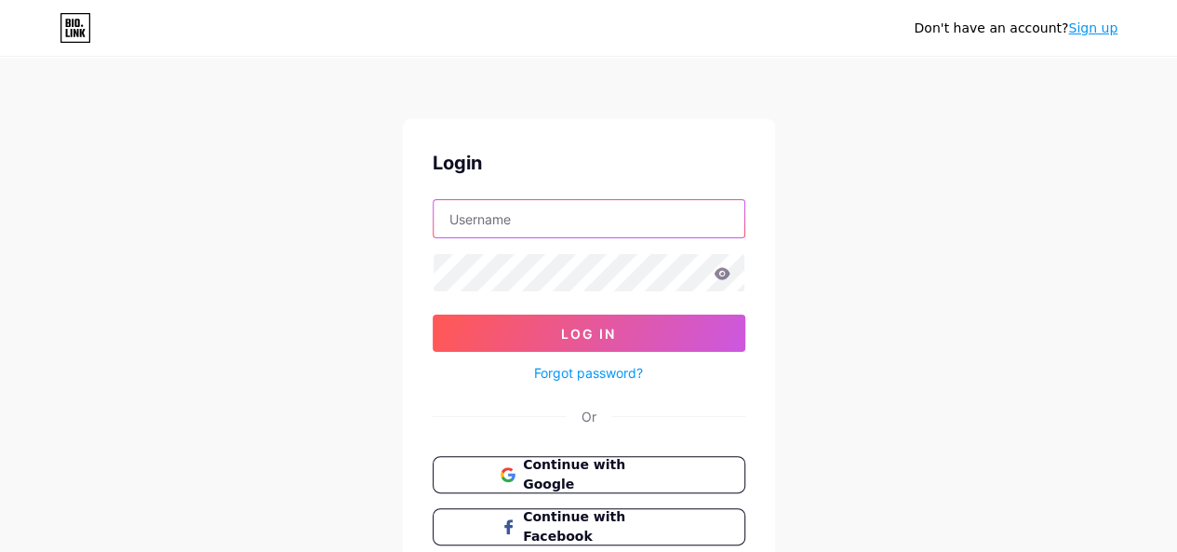
click at [521, 217] on input "text" at bounding box center [589, 218] width 311 height 37
paste input "[EMAIL_ADDRESS][DOMAIN_NAME]"
type input "[EMAIL_ADDRESS][DOMAIN_NAME]"
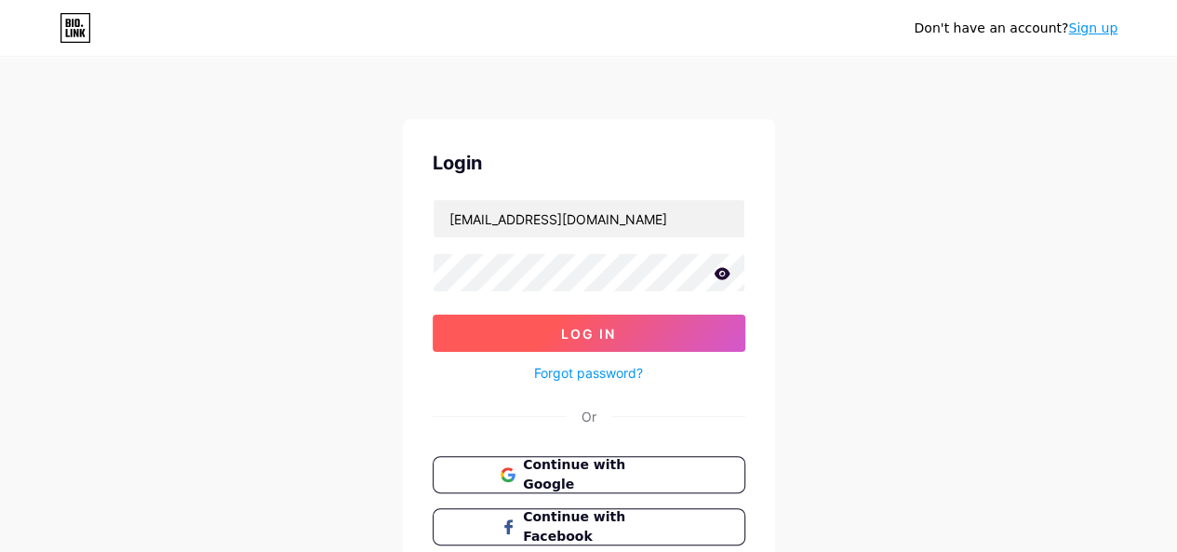
click at [523, 320] on button "Log In" at bounding box center [589, 333] width 313 height 37
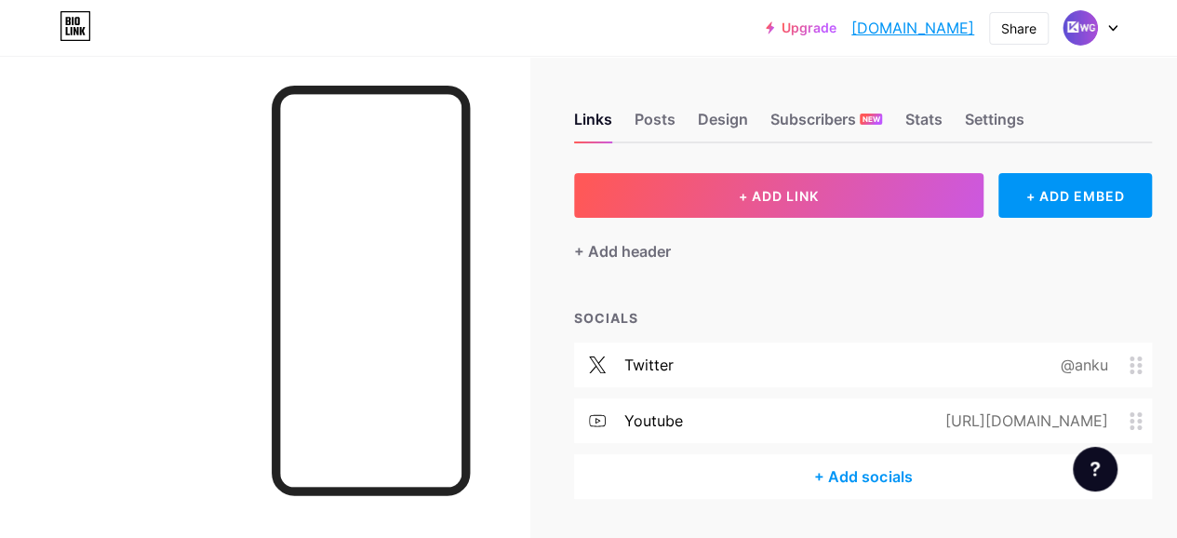
click at [1152, 415] on span at bounding box center [1141, 421] width 22 height 18
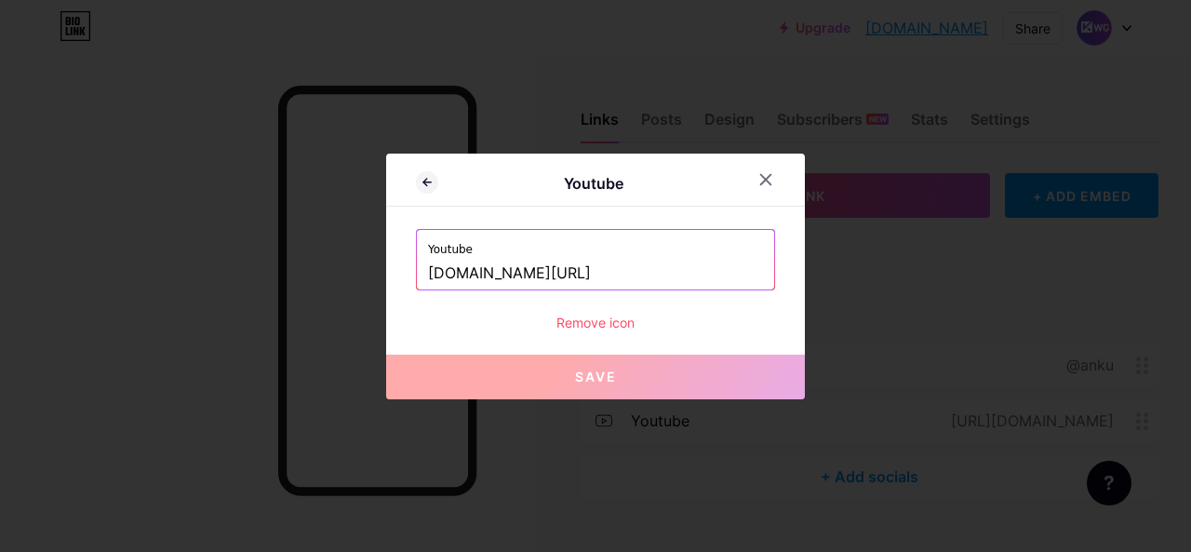
click at [605, 321] on div "Remove icon" at bounding box center [595, 323] width 359 height 20
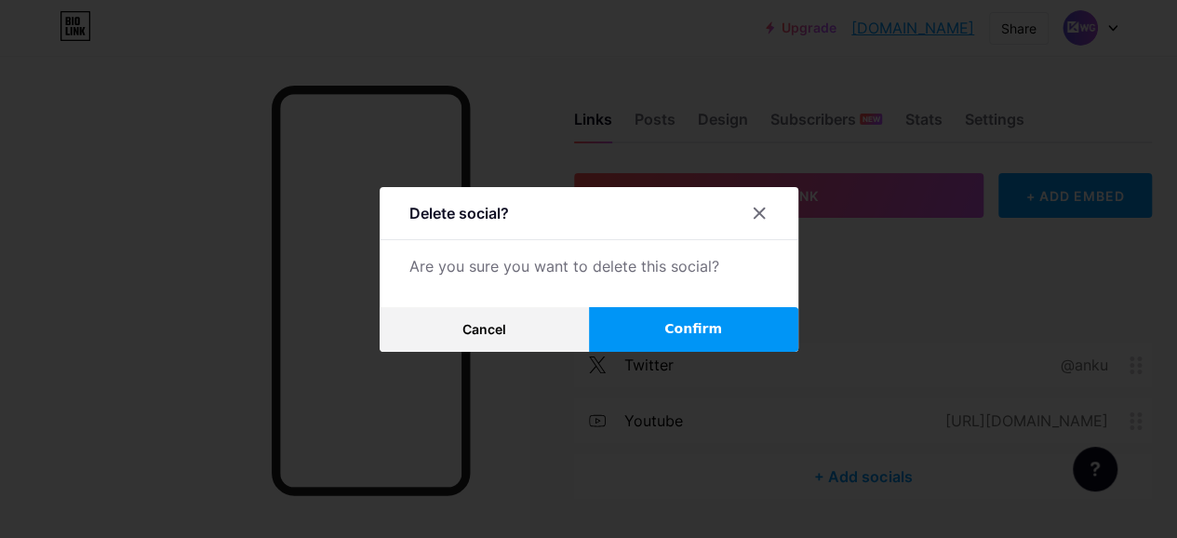
click at [680, 322] on button "Confirm" at bounding box center [693, 329] width 209 height 45
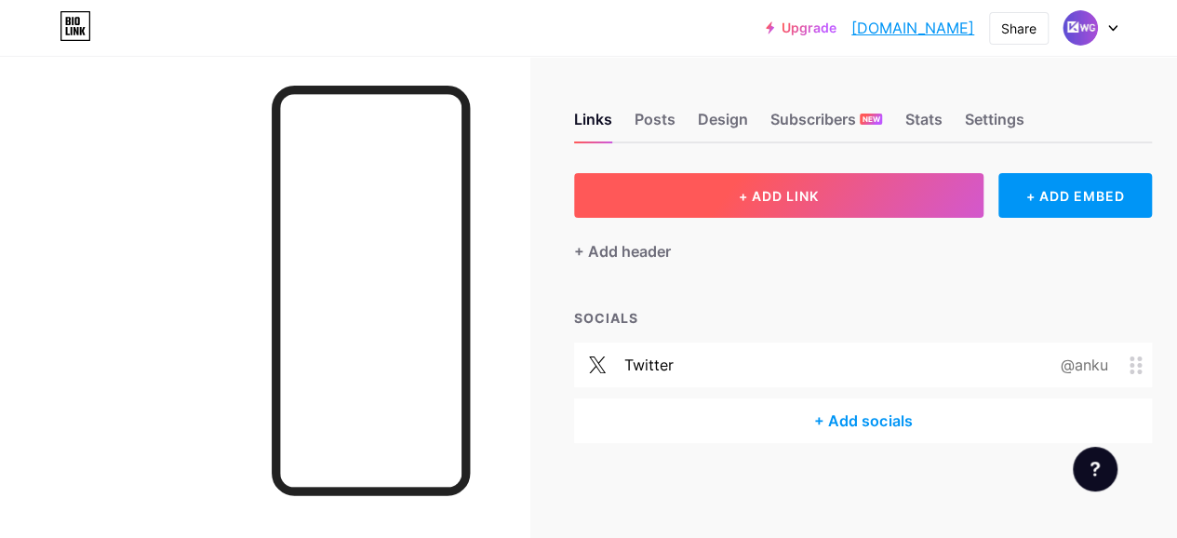
click at [693, 211] on button "+ ADD LINK" at bounding box center [779, 195] width 410 height 45
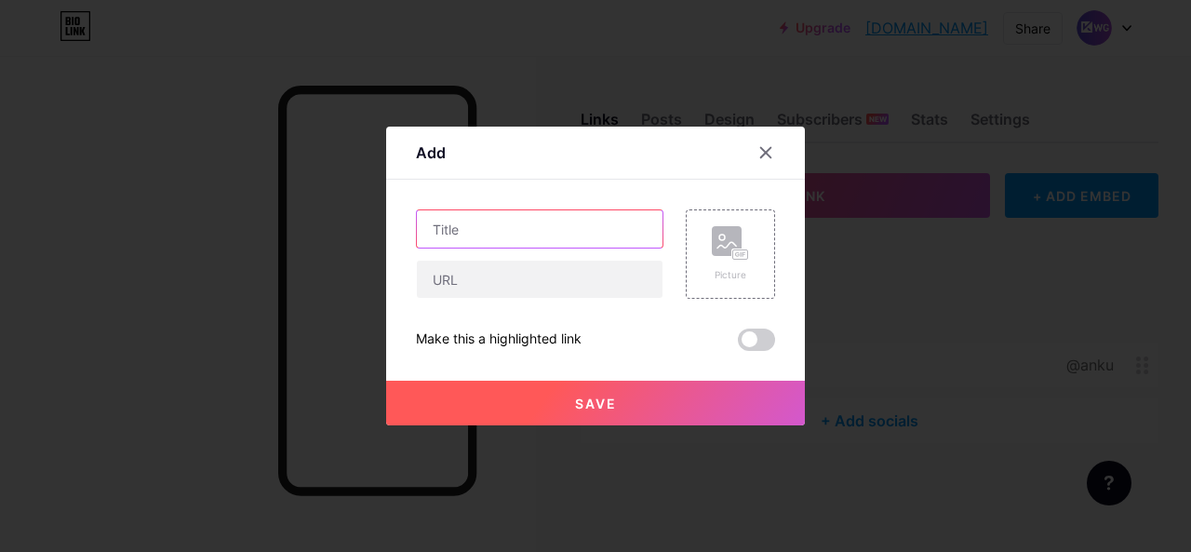
click at [447, 231] on input "text" at bounding box center [540, 228] width 246 height 37
paste input "[URL][DOMAIN_NAME]"
type input "[URL][DOMAIN_NAME]"
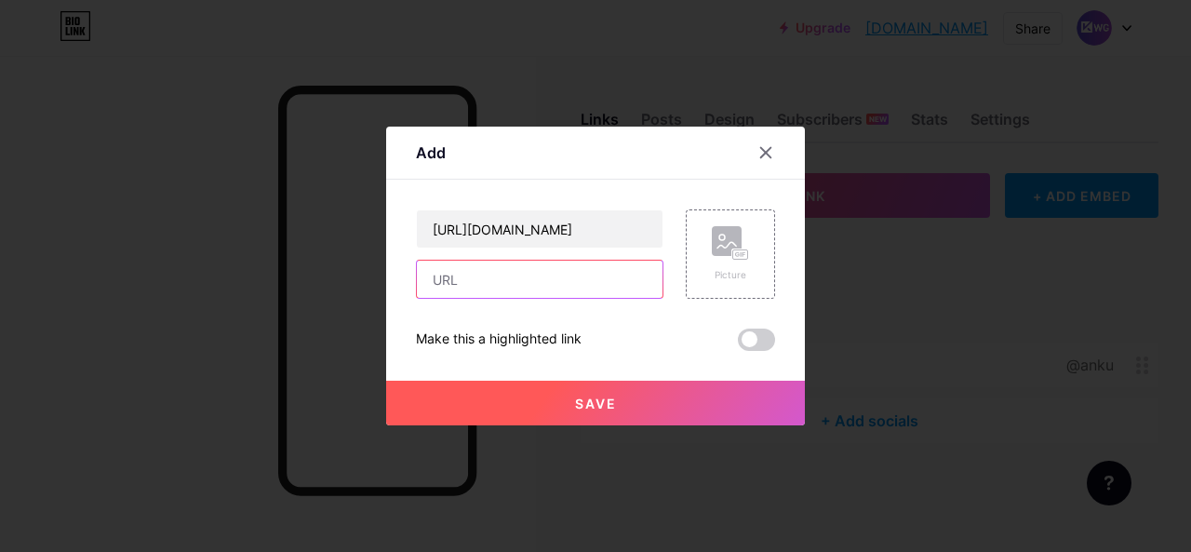
scroll to position [0, 0]
click at [451, 274] on input "text" at bounding box center [540, 279] width 246 height 37
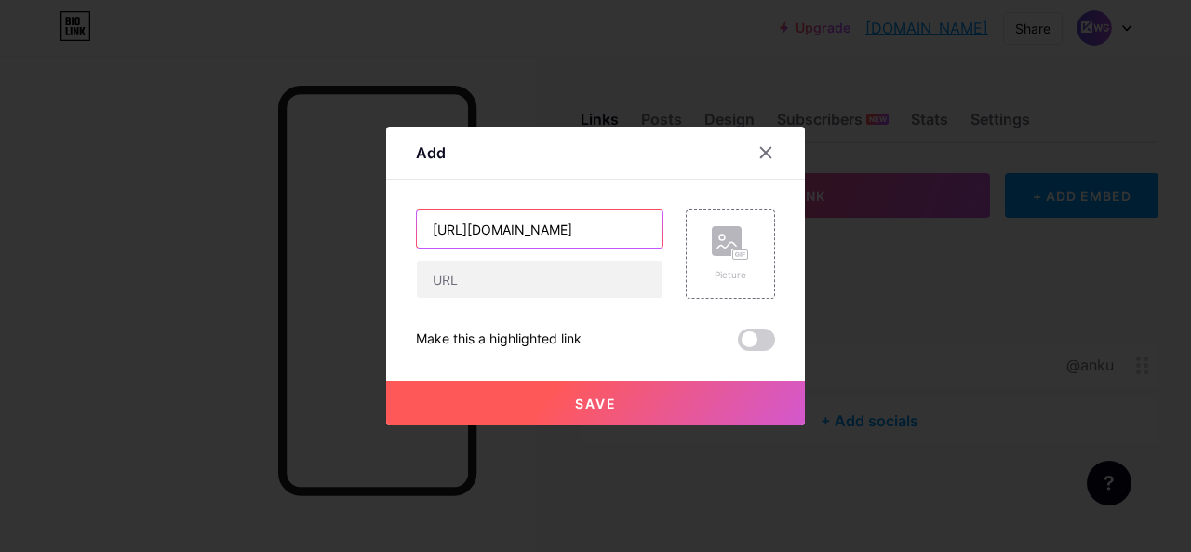
click at [473, 222] on input "[URL][DOMAIN_NAME]" at bounding box center [540, 228] width 246 height 37
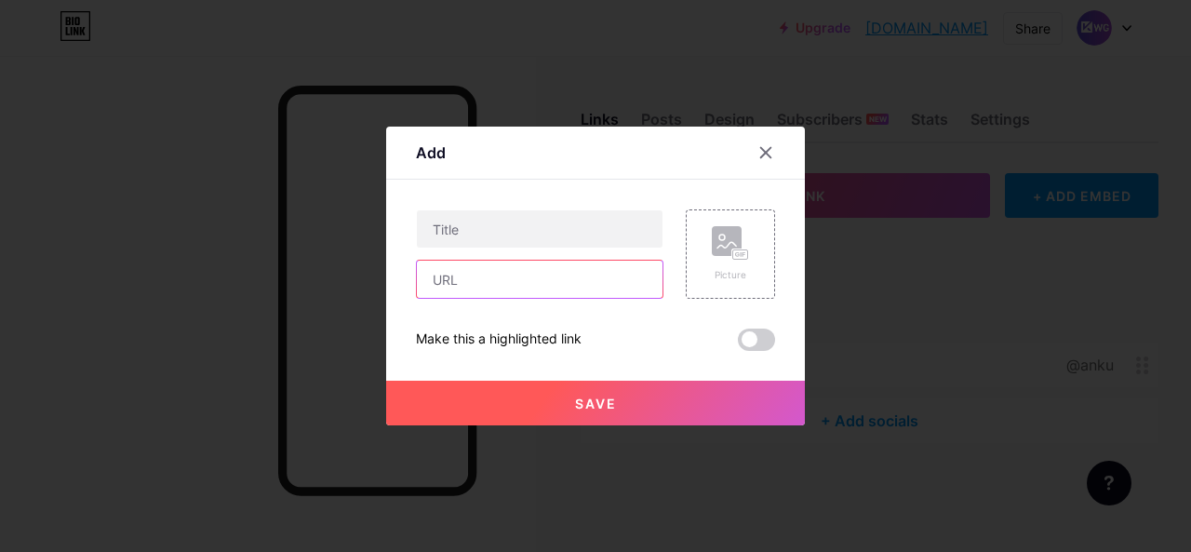
click at [494, 273] on input "text" at bounding box center [540, 279] width 246 height 37
paste input "[URL][DOMAIN_NAME]"
type input "[URL][DOMAIN_NAME]"
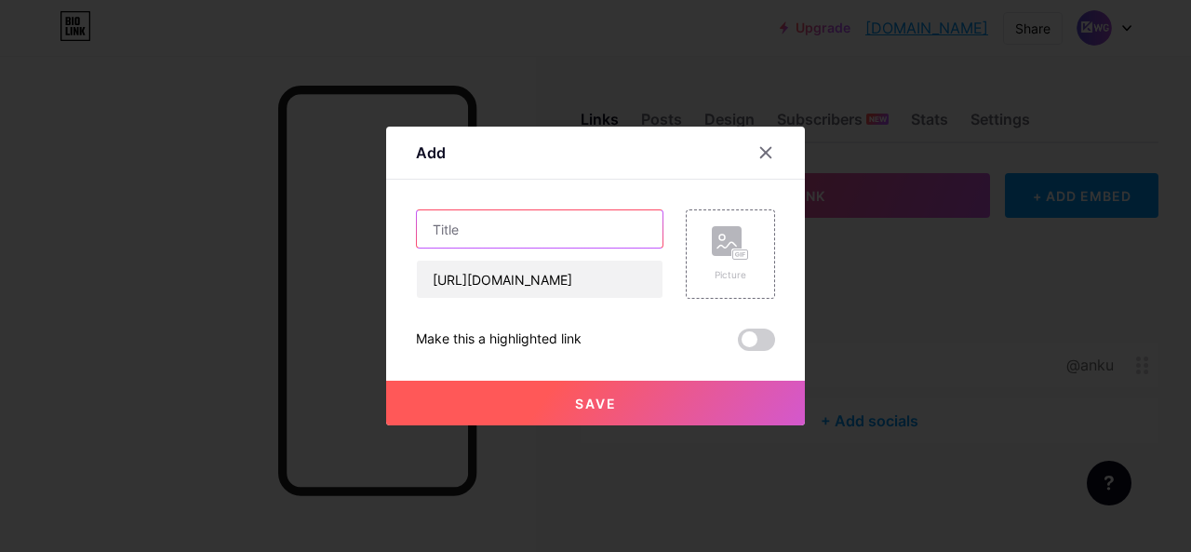
scroll to position [0, 0]
click at [473, 235] on input "text" at bounding box center [540, 228] width 246 height 37
type input "KWG Login"
click at [724, 258] on icon at bounding box center [730, 243] width 37 height 34
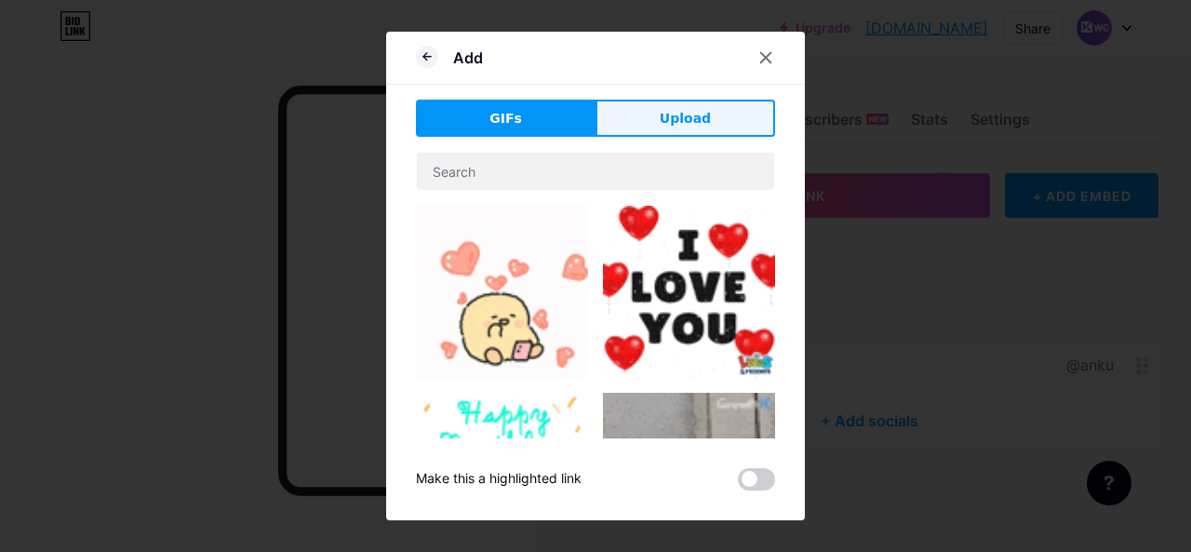
click at [696, 129] on button "Upload" at bounding box center [686, 118] width 180 height 37
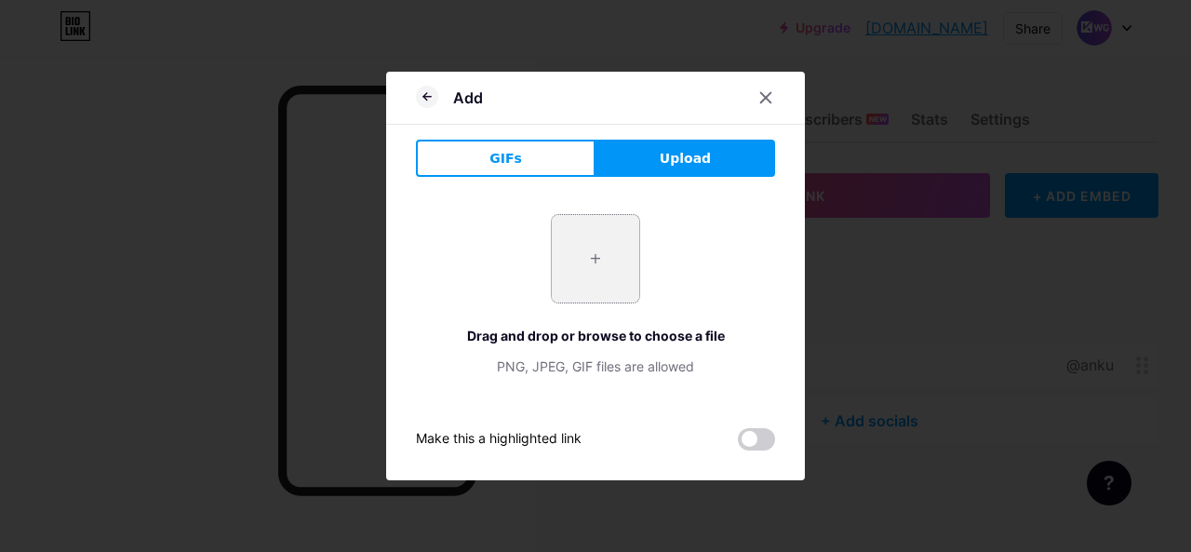
click at [611, 222] on input "file" at bounding box center [595, 258] width 87 height 87
type input "C:\fakepath\kwg.jpg"
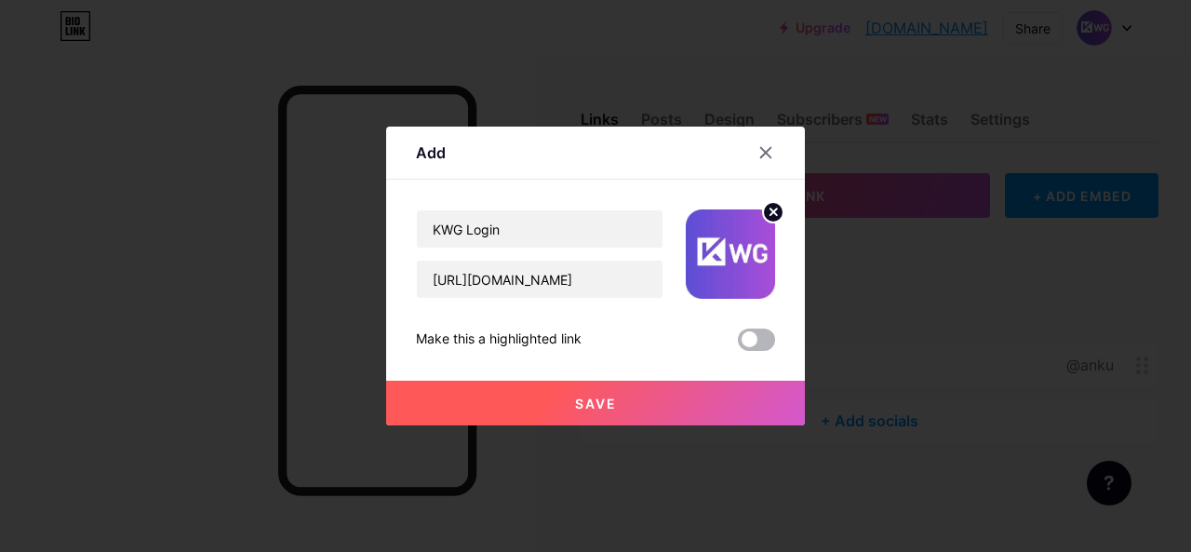
click at [750, 340] on span at bounding box center [756, 340] width 37 height 22
click at [738, 344] on input "checkbox" at bounding box center [738, 344] width 0 height 0
click at [611, 399] on button "Save" at bounding box center [595, 403] width 419 height 45
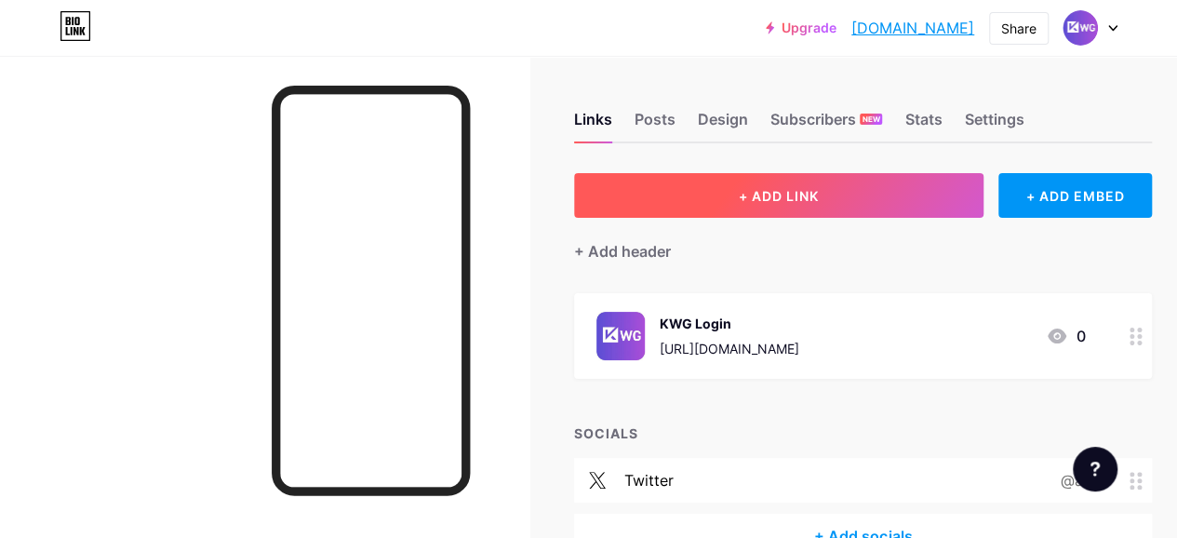
click at [730, 199] on button "+ ADD LINK" at bounding box center [779, 195] width 410 height 45
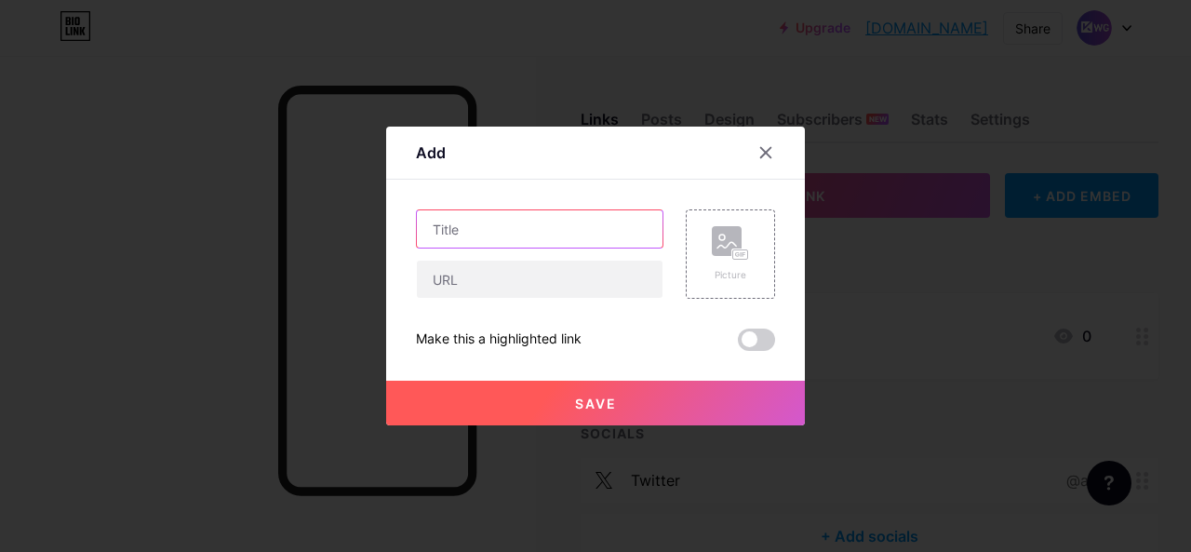
click at [525, 222] on input "text" at bounding box center [540, 228] width 246 height 37
type input "KWG REGISTER"
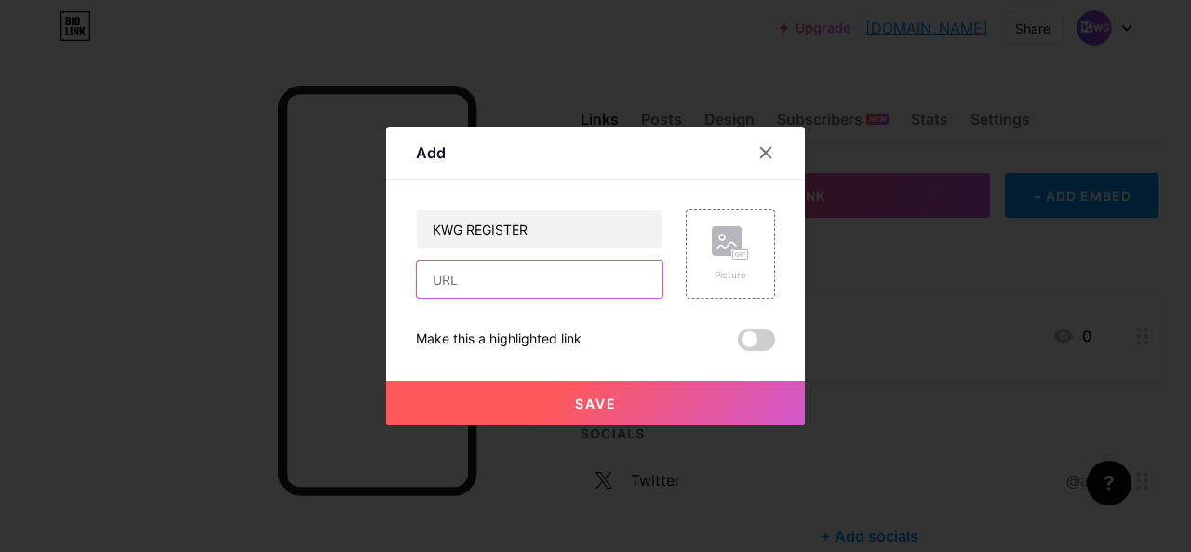
click at [521, 269] on input "text" at bounding box center [540, 279] width 246 height 37
paste input "[URL][DOMAIN_NAME]"
type input "[URL][DOMAIN_NAME]"
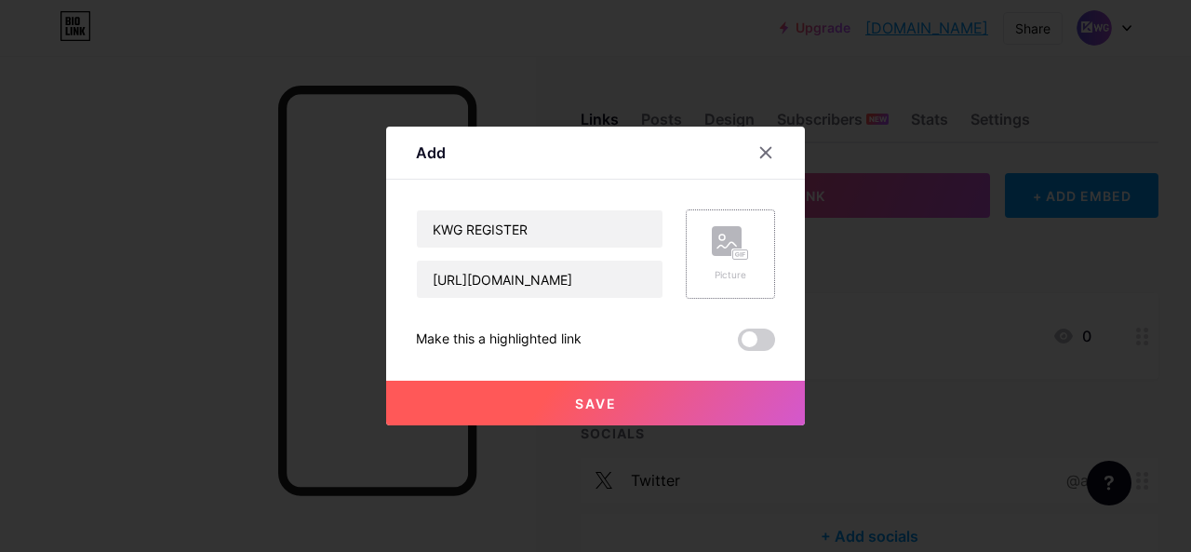
click at [712, 254] on rect at bounding box center [727, 241] width 30 height 30
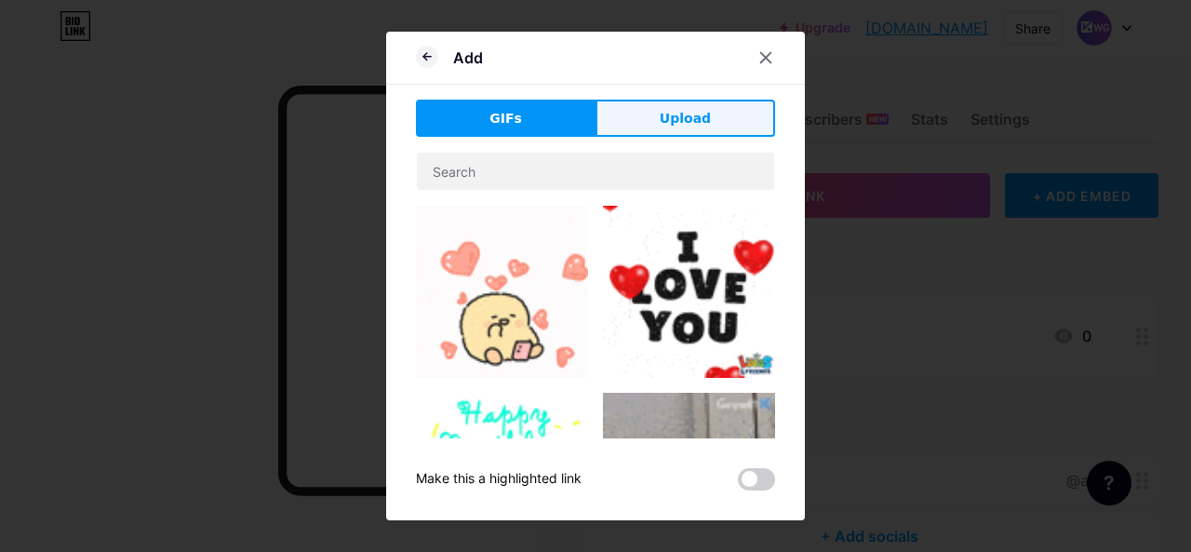
click at [677, 127] on span "Upload" at bounding box center [685, 119] width 51 height 20
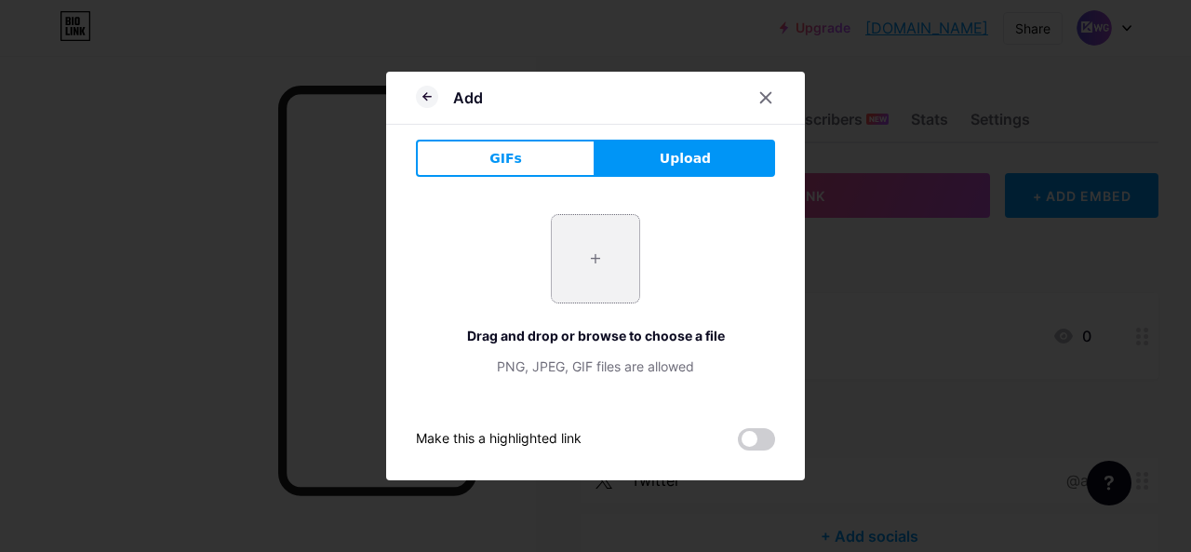
click at [593, 262] on input "file" at bounding box center [595, 258] width 87 height 87
type input "C:\fakepath\kwg.jpg"
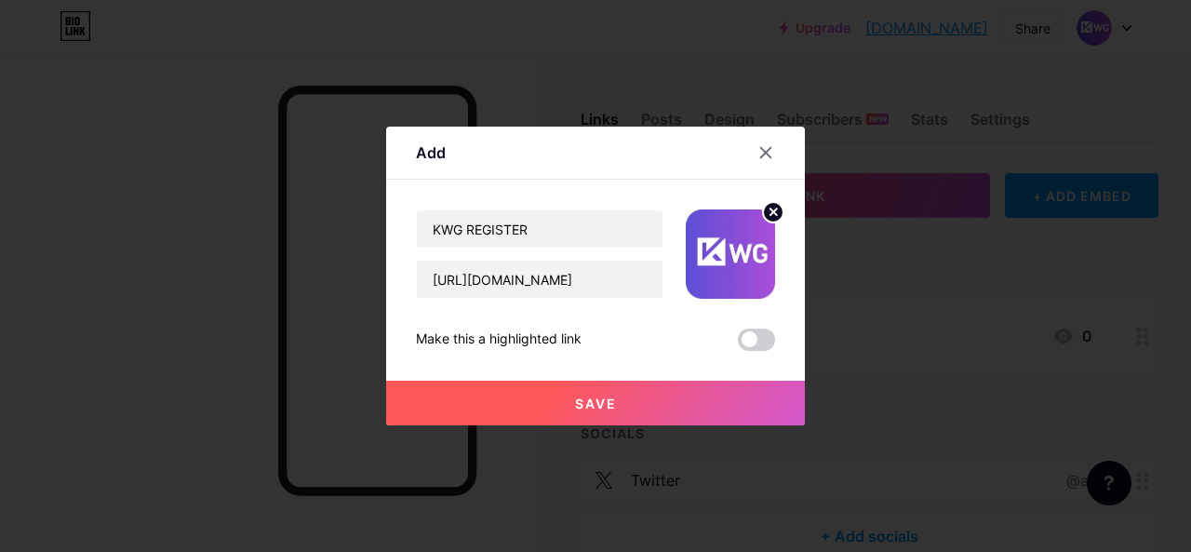
click at [760, 342] on span at bounding box center [756, 340] width 37 height 22
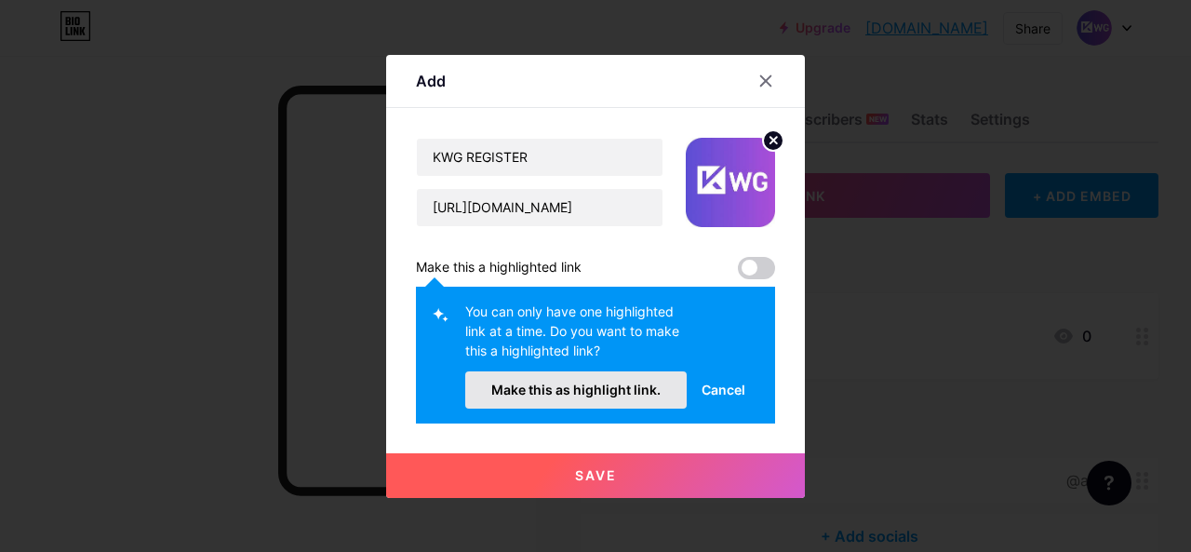
click at [590, 398] on button "Make this as highlight link." at bounding box center [576, 389] width 222 height 37
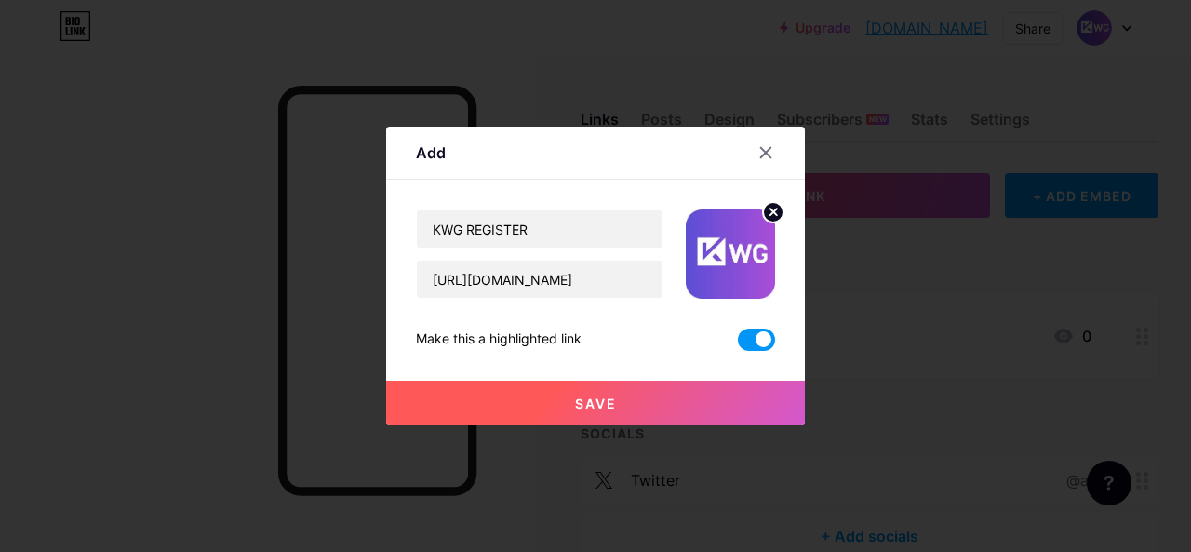
click at [586, 402] on span "Save" at bounding box center [596, 404] width 42 height 16
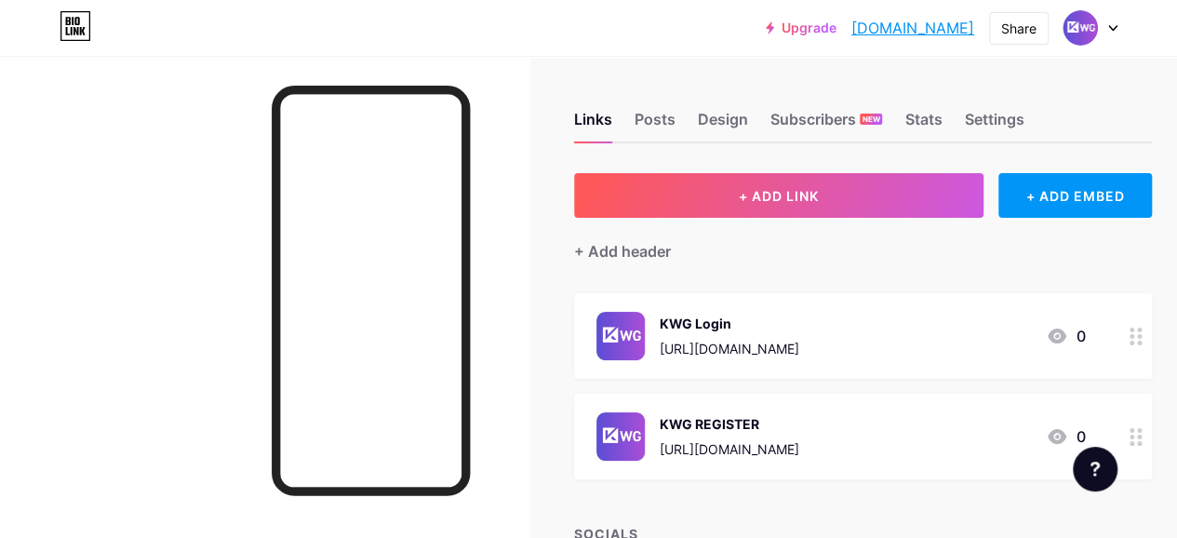
click at [1112, 26] on icon at bounding box center [1113, 28] width 9 height 7
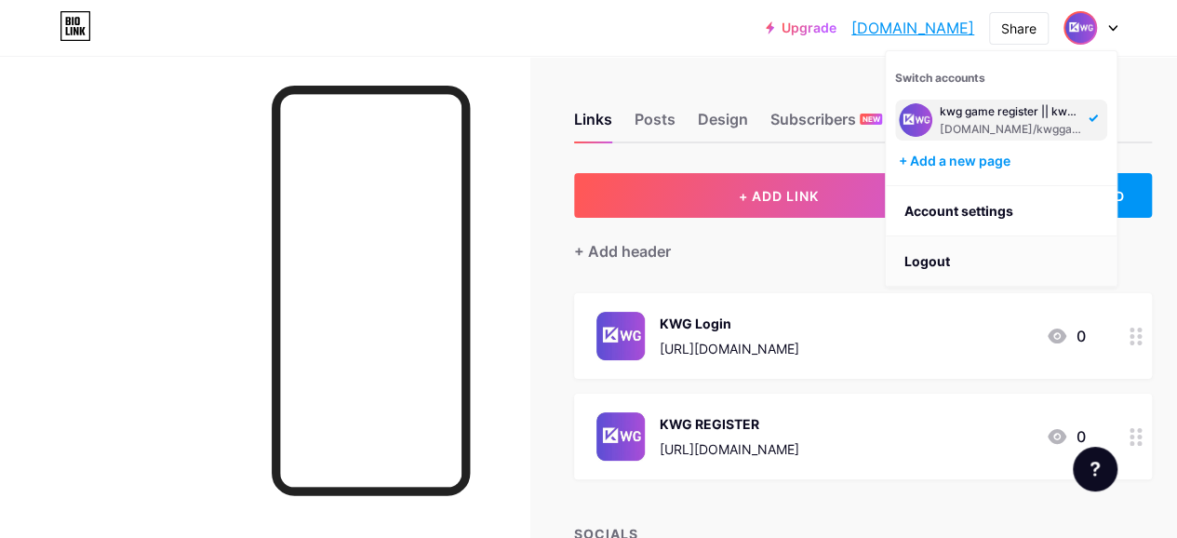
click at [939, 256] on li "Logout" at bounding box center [1001, 261] width 231 height 50
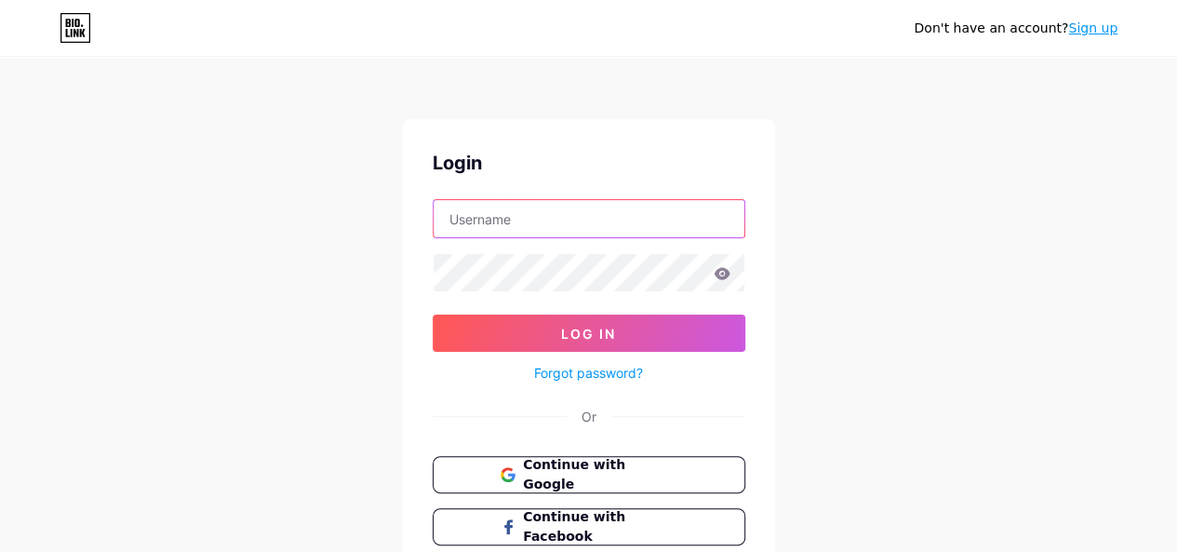
click at [603, 208] on input "text" at bounding box center [589, 218] width 311 height 37
paste input "[EMAIL_ADDRESS][DOMAIN_NAME]"
type input "[EMAIL_ADDRESS][DOMAIN_NAME]"
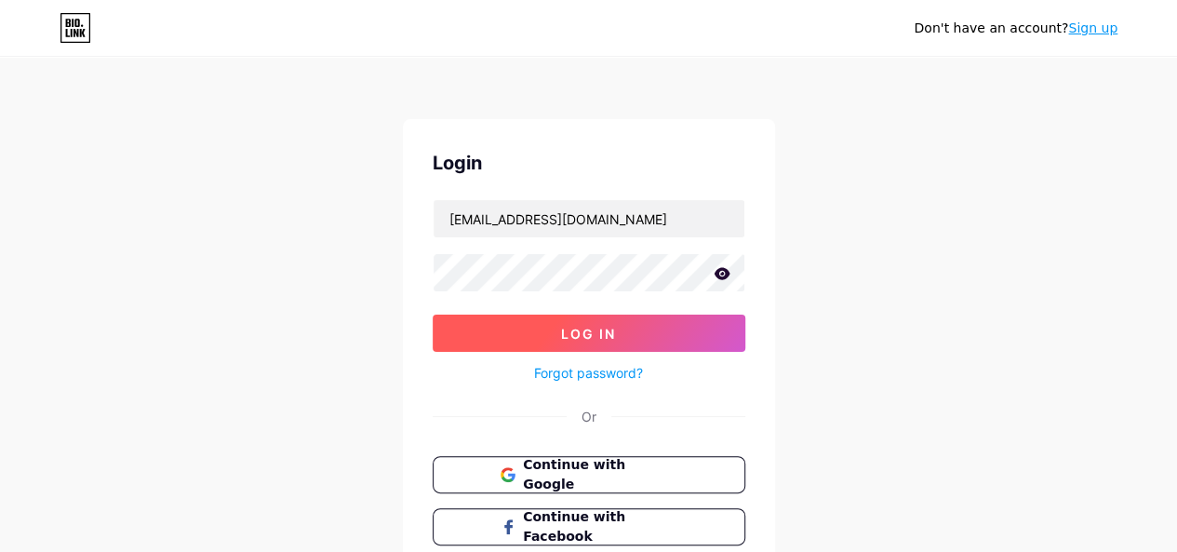
click at [564, 330] on span "Log In" at bounding box center [588, 334] width 55 height 16
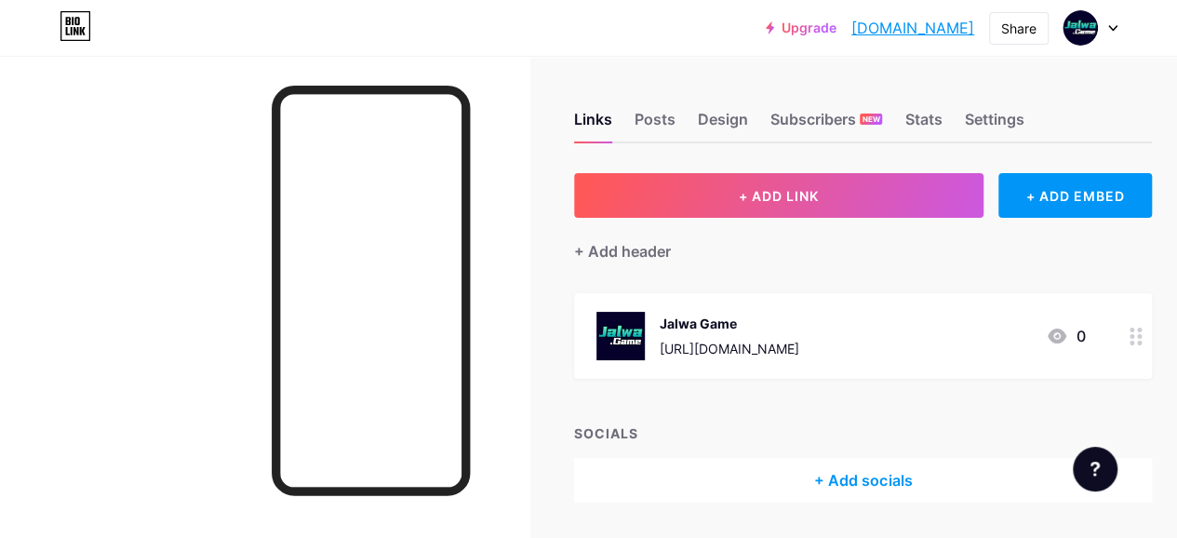
click at [780, 349] on div "[URL][DOMAIN_NAME]" at bounding box center [730, 349] width 140 height 20
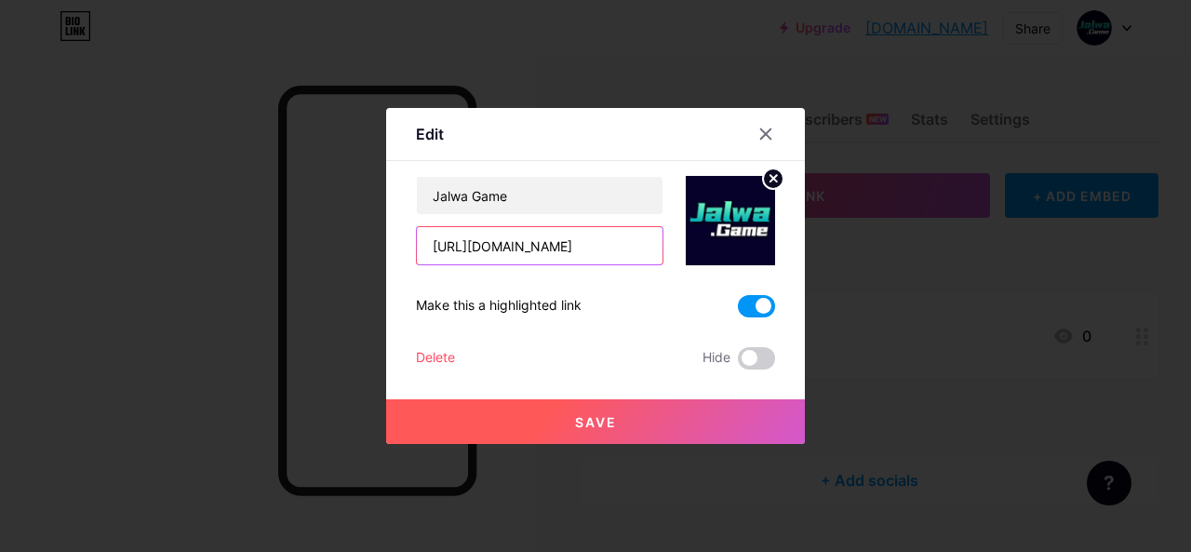
click at [558, 250] on input "[URL][DOMAIN_NAME]" at bounding box center [540, 245] width 246 height 37
paste input "[DOMAIN_NAME][URL]"
type input "[URL][DOMAIN_NAME]"
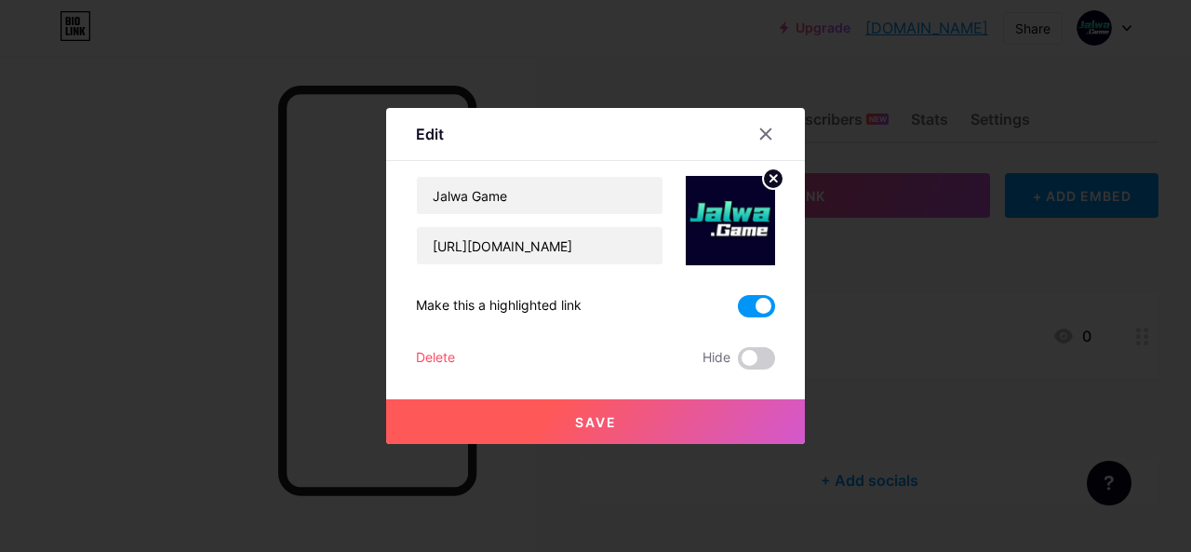
click at [670, 409] on button "Save" at bounding box center [595, 421] width 419 height 45
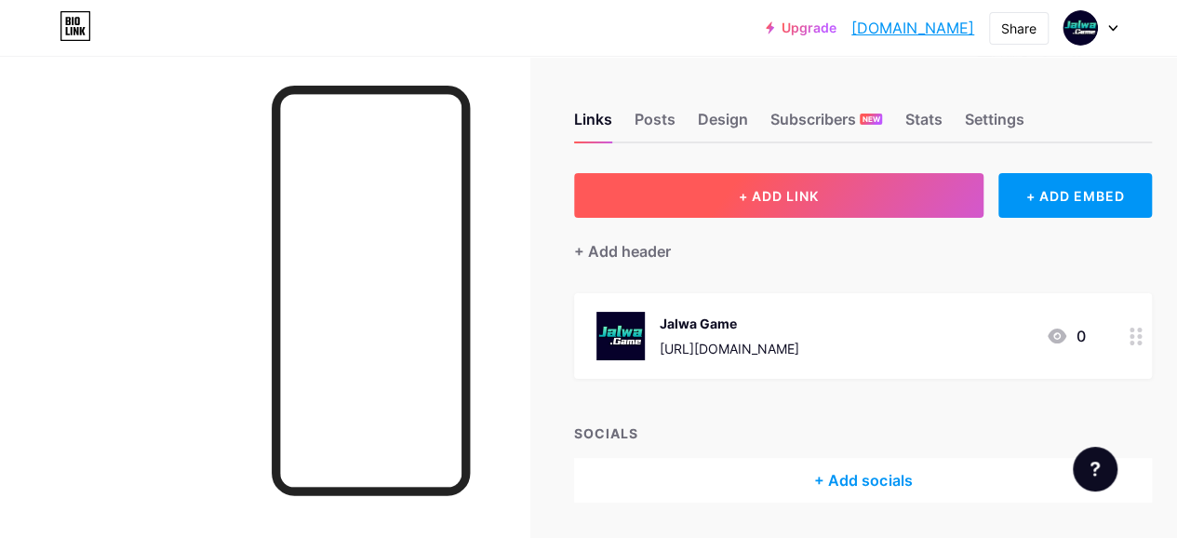
click at [748, 206] on button "+ ADD LINK" at bounding box center [779, 195] width 410 height 45
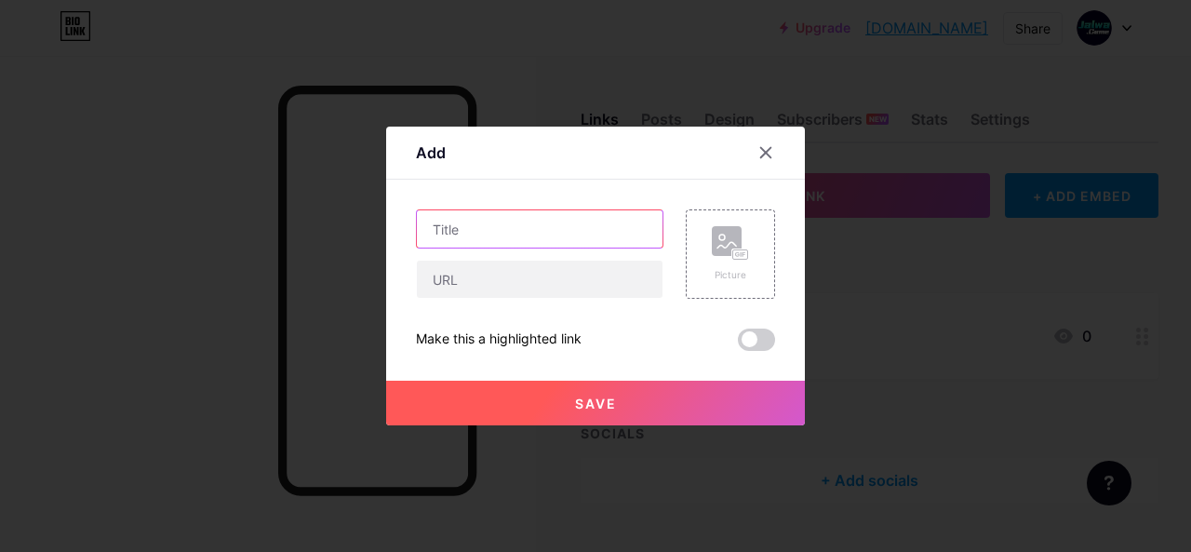
click at [535, 229] on input "text" at bounding box center [540, 228] width 246 height 37
type input "Jalwa game login"
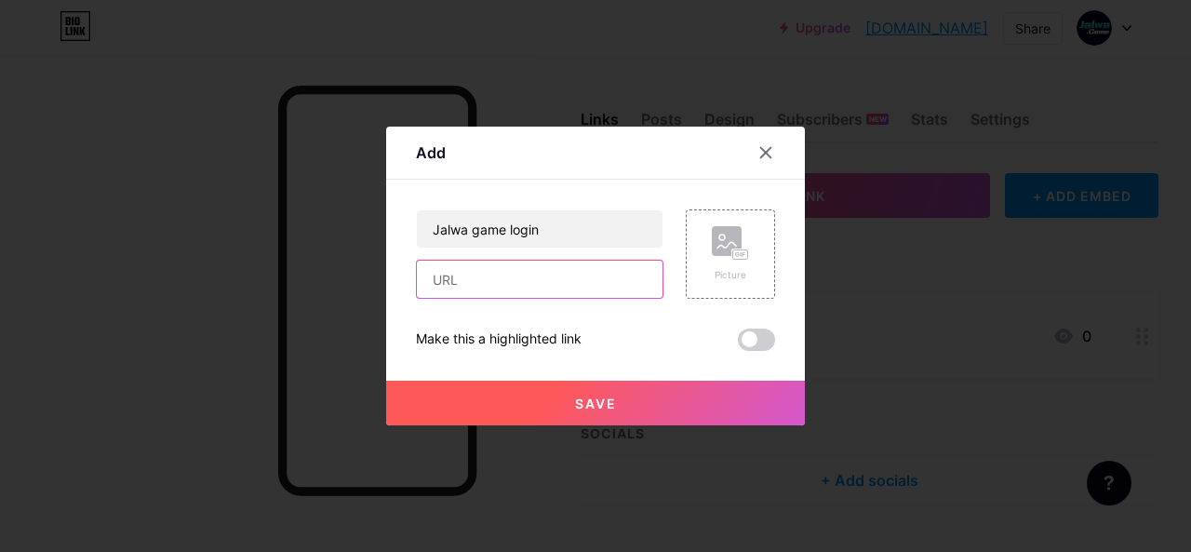
click at [506, 286] on input "text" at bounding box center [540, 279] width 246 height 37
paste input "[URL][DOMAIN_NAME]"
type input "[URL][DOMAIN_NAME]"
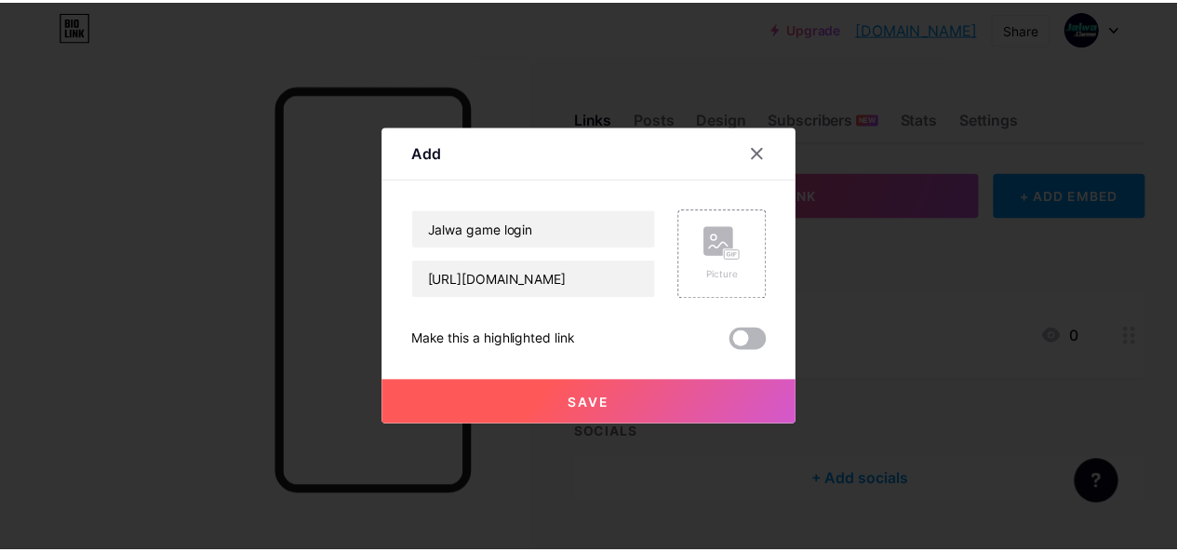
scroll to position [0, 0]
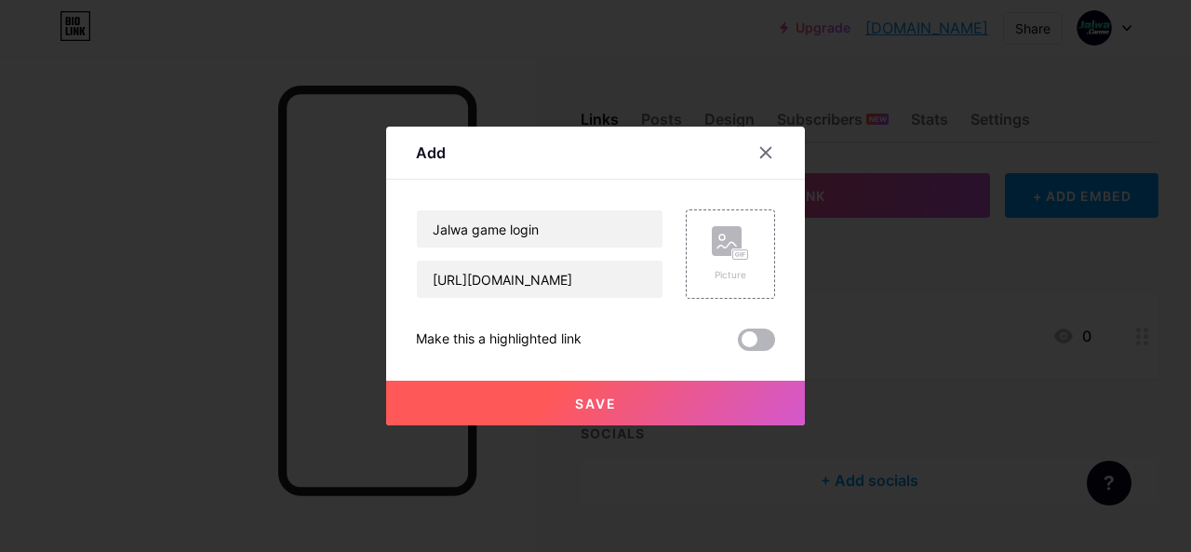
click at [742, 342] on span at bounding box center [756, 340] width 37 height 22
click at [738, 344] on input "checkbox" at bounding box center [738, 344] width 0 height 0
click at [593, 402] on span "Save" at bounding box center [596, 404] width 42 height 16
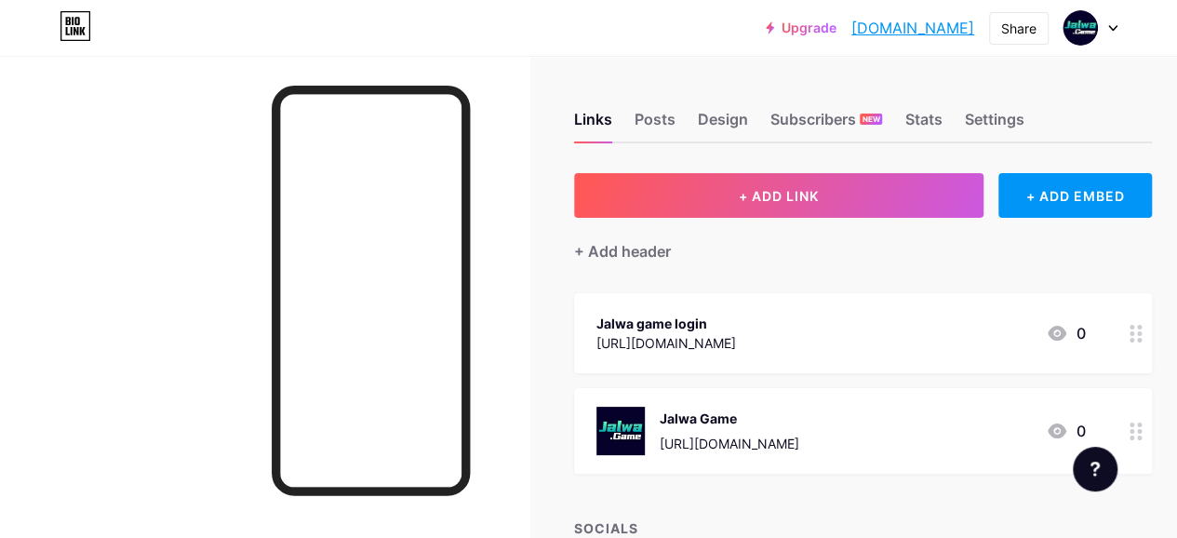
click at [727, 329] on div "Jalwa game login" at bounding box center [667, 324] width 140 height 20
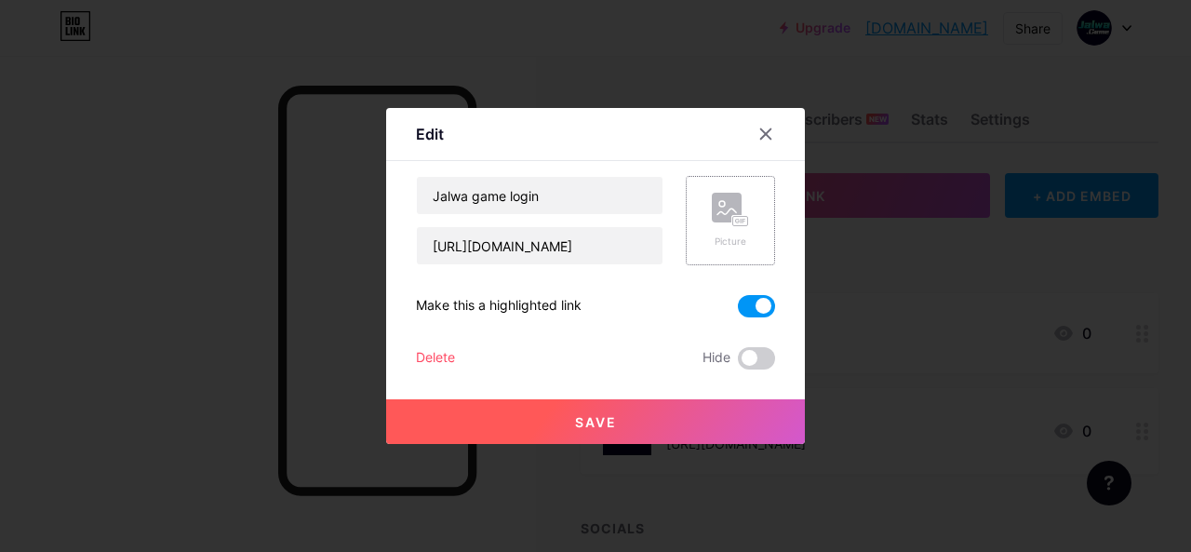
click at [718, 241] on div "Picture" at bounding box center [730, 242] width 37 height 14
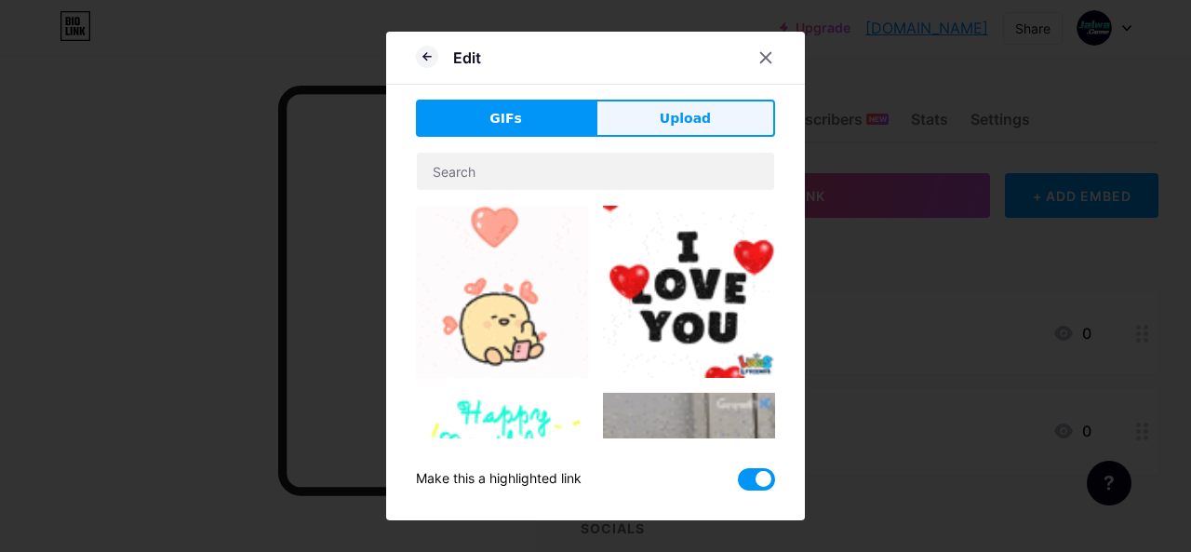
click at [677, 112] on span "Upload" at bounding box center [685, 119] width 51 height 20
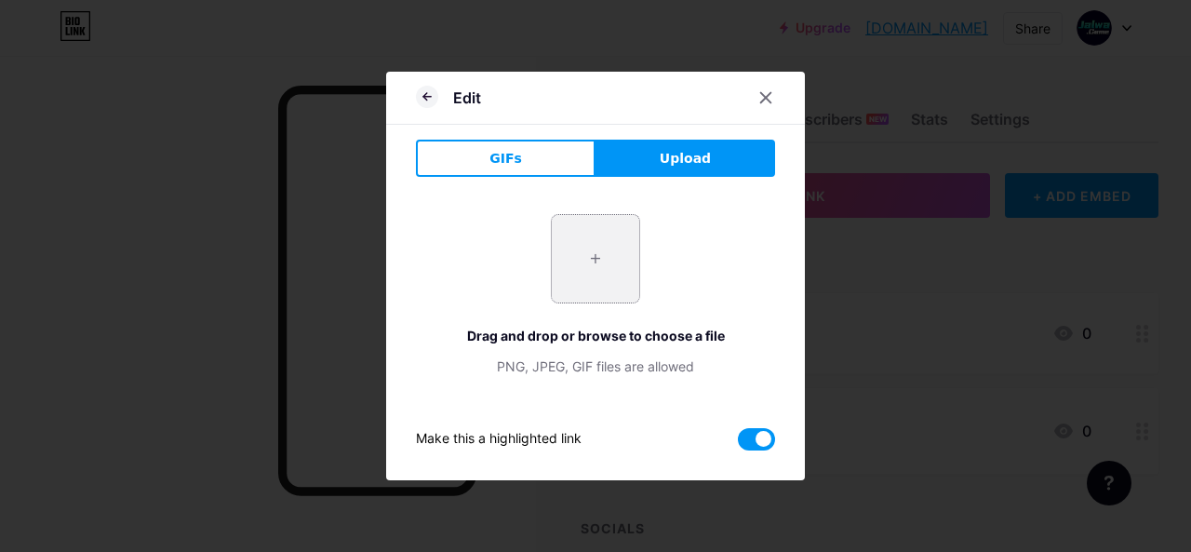
click at [607, 257] on input "file" at bounding box center [595, 258] width 87 height 87
type input "C:\fakepath\jal.png"
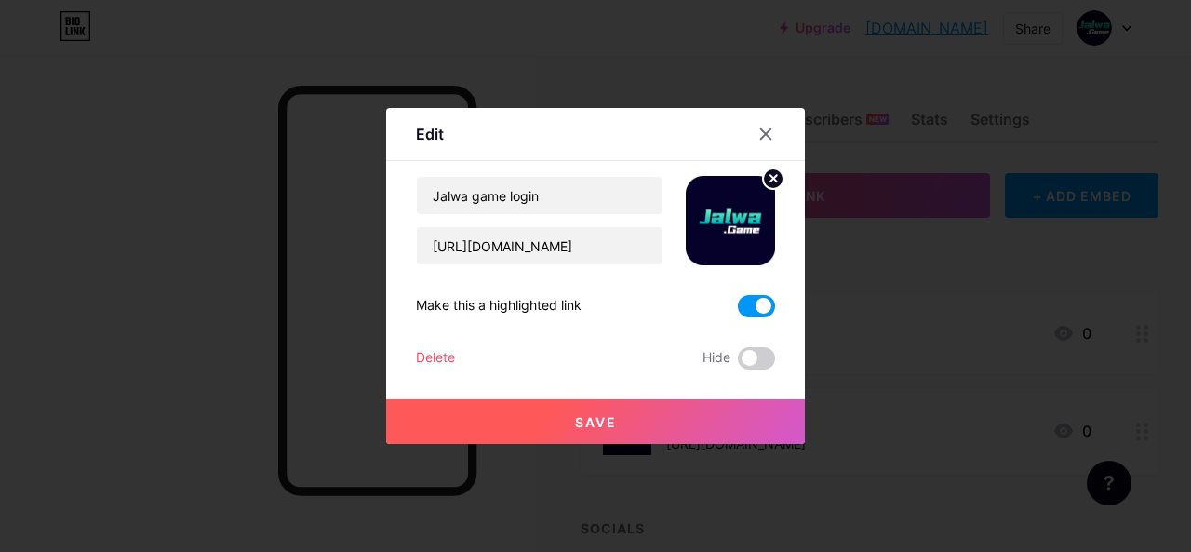
click at [575, 425] on span "Save" at bounding box center [596, 422] width 42 height 16
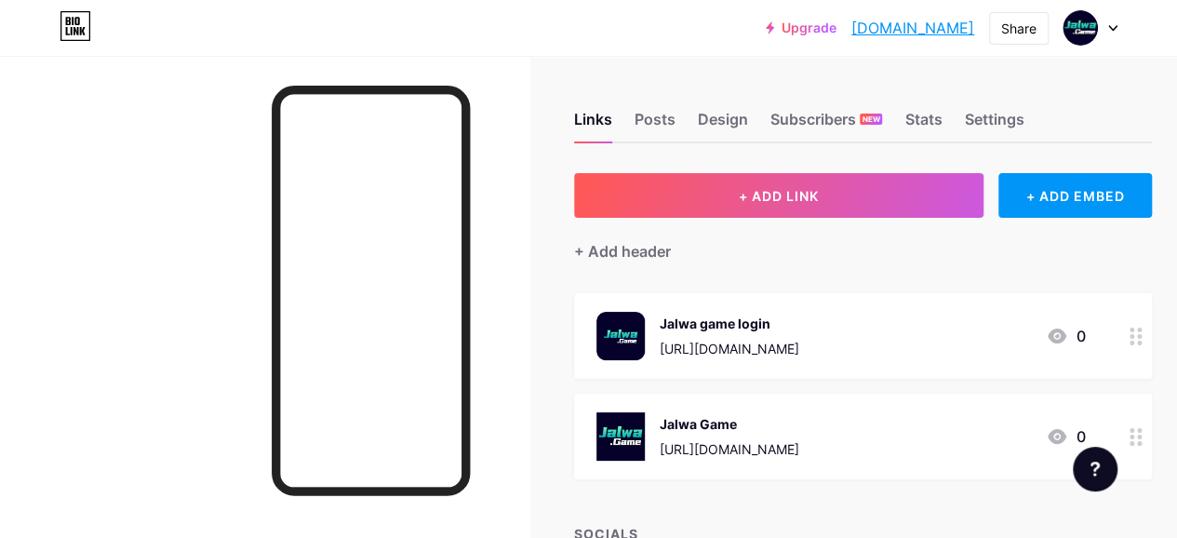
click at [1114, 25] on icon at bounding box center [1113, 28] width 9 height 7
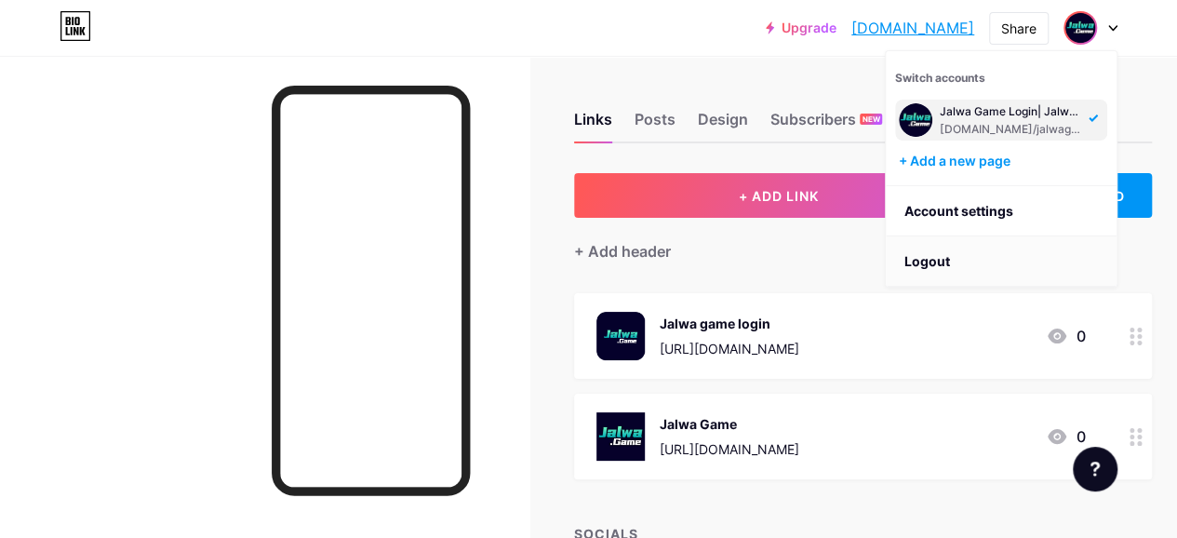
click at [942, 265] on li "Logout" at bounding box center [1001, 261] width 231 height 50
